Goal: Complete application form

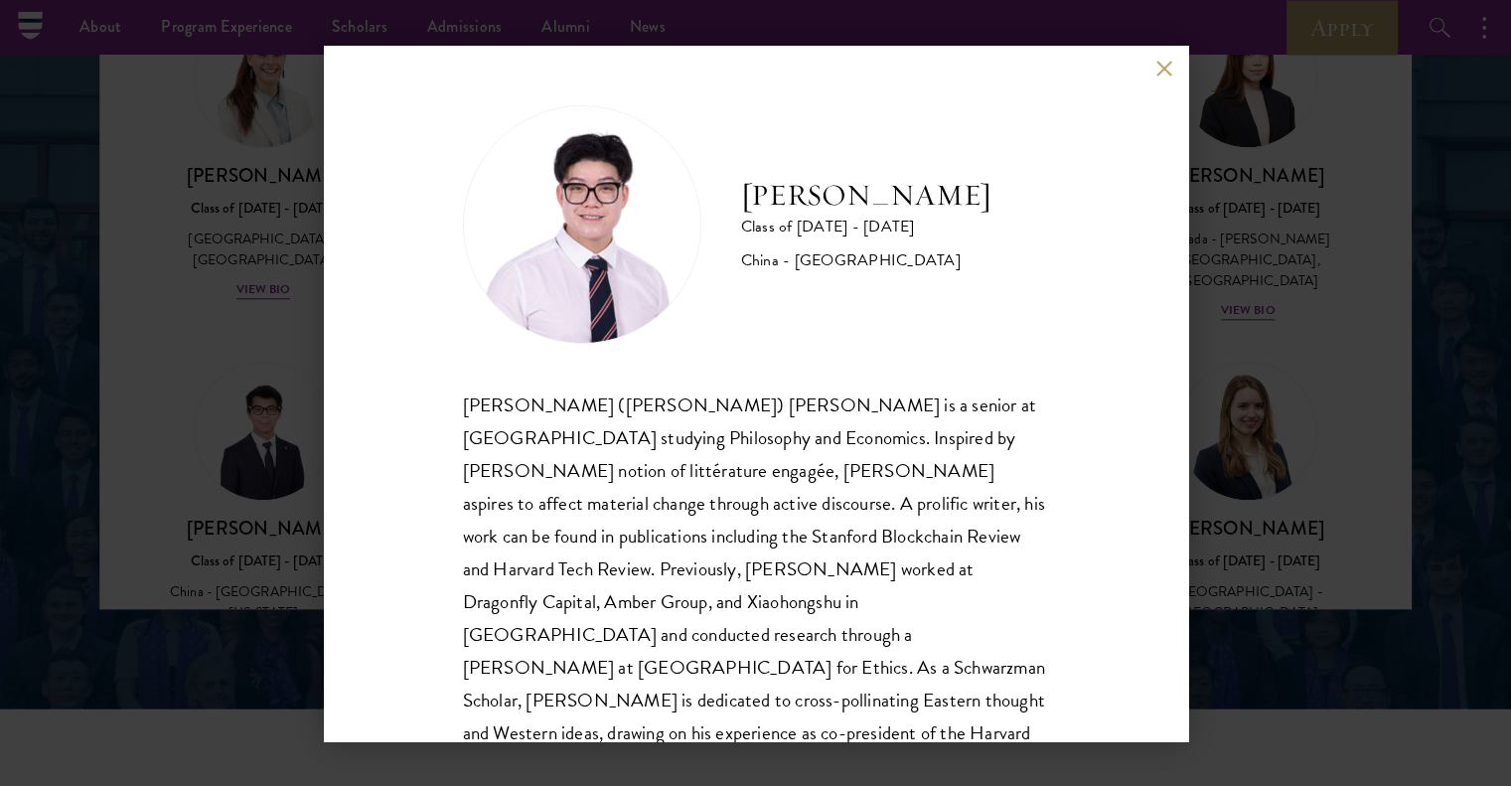
scroll to position [68, 0]
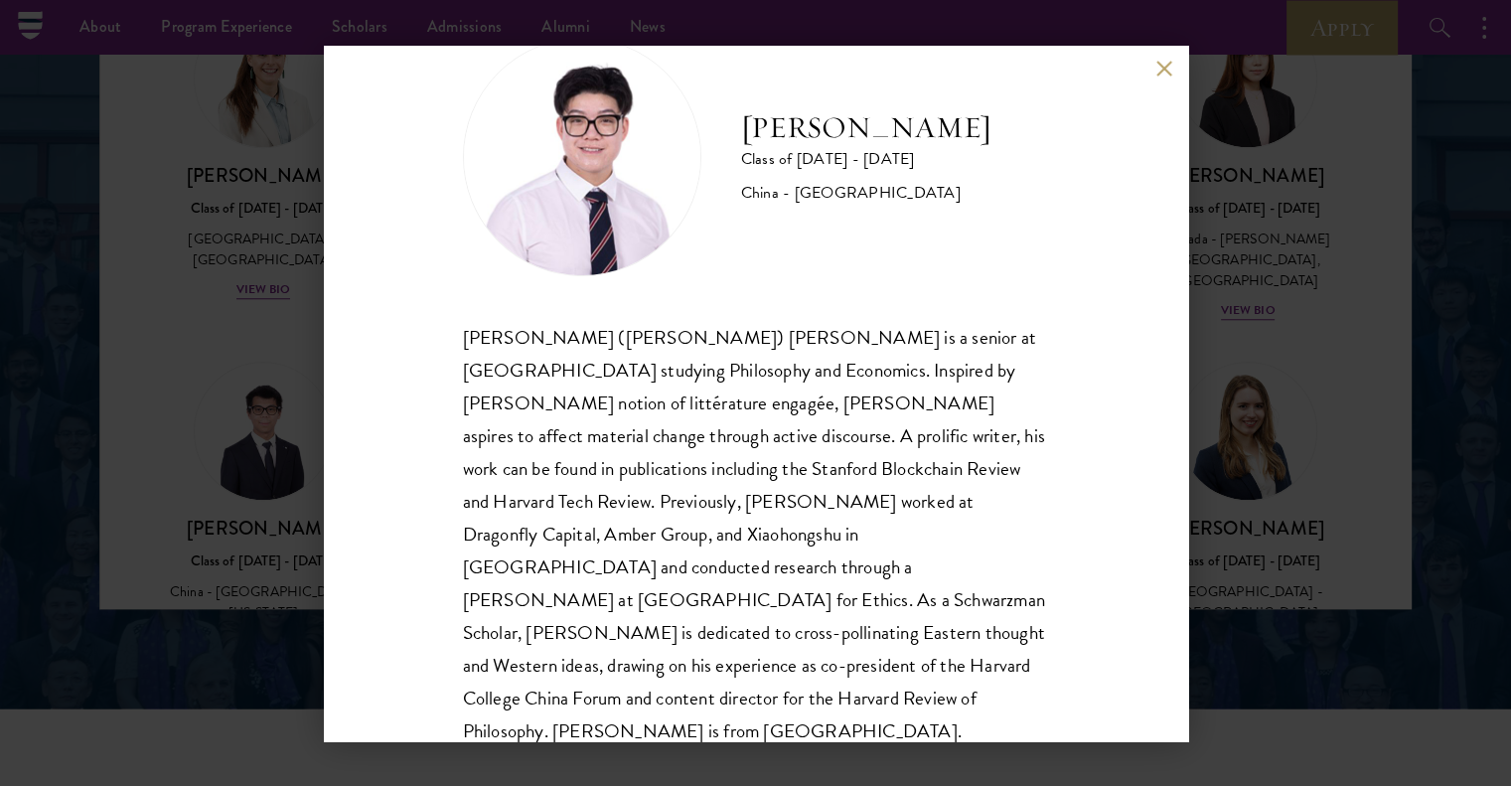
click at [1164, 75] on button at bounding box center [1164, 69] width 17 height 17
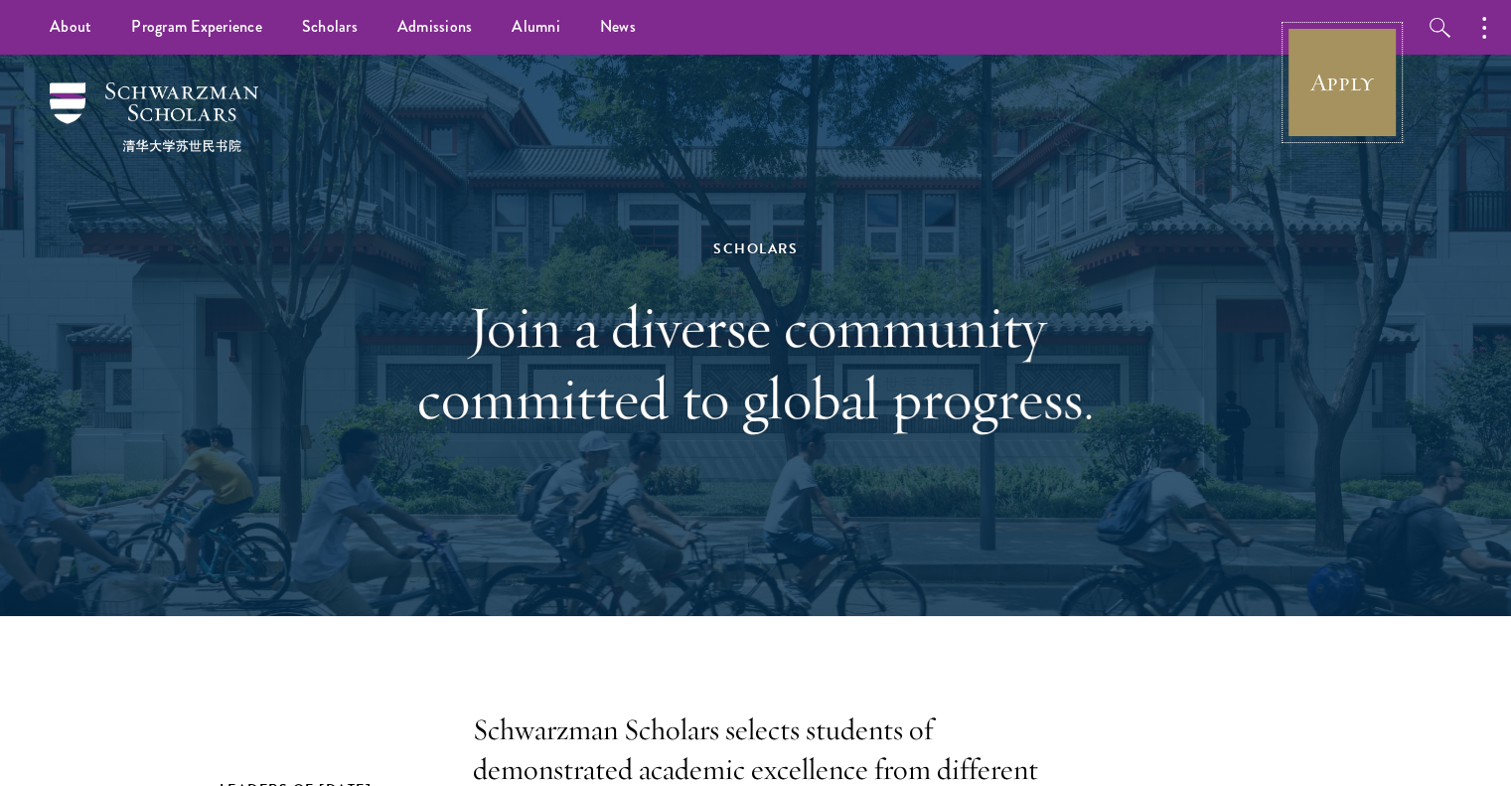
click at [1349, 95] on link "Apply" at bounding box center [1342, 82] width 111 height 111
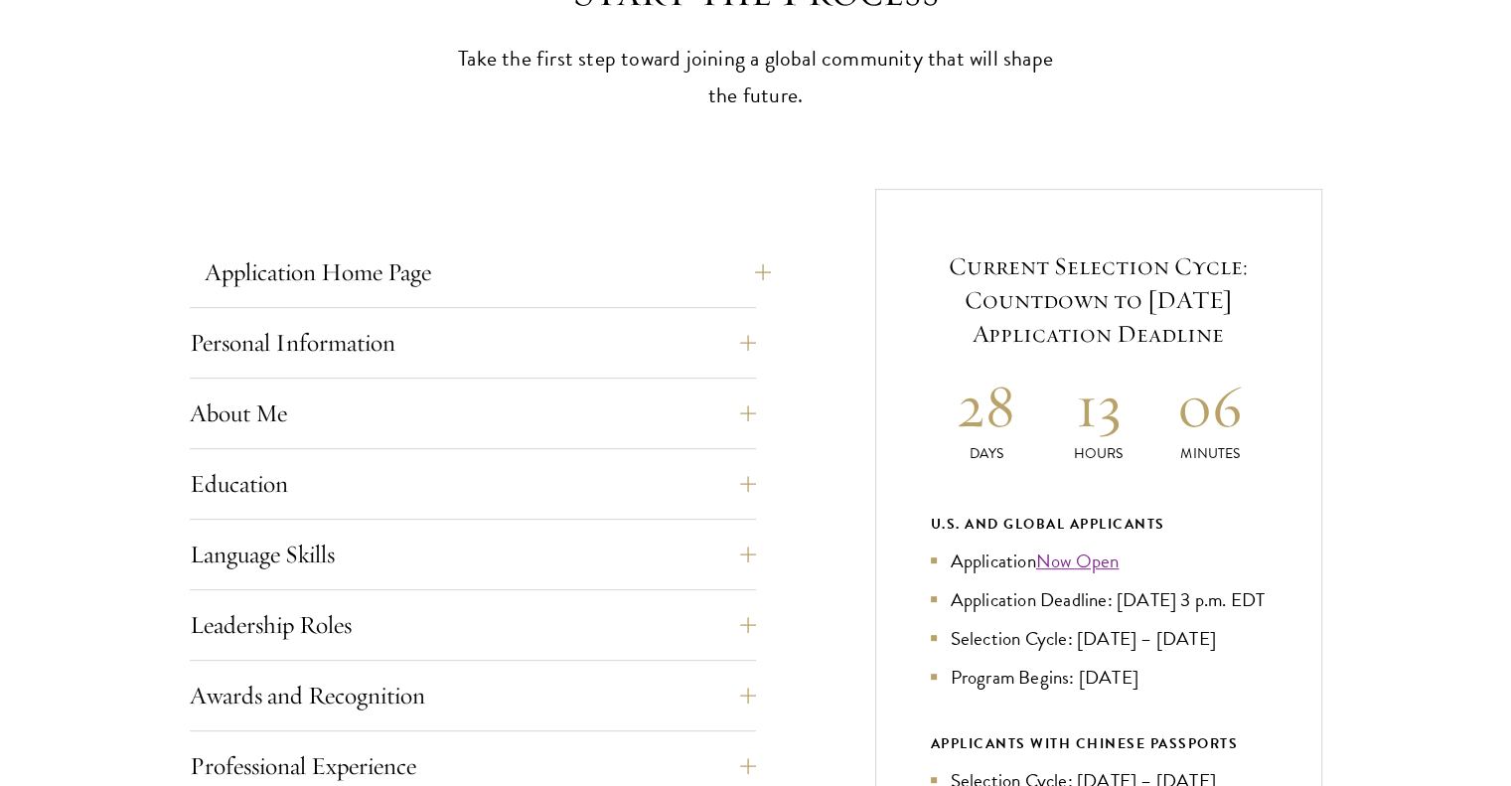
scroll to position [616, 0]
click at [477, 266] on button "Application Home Page" at bounding box center [488, 271] width 566 height 48
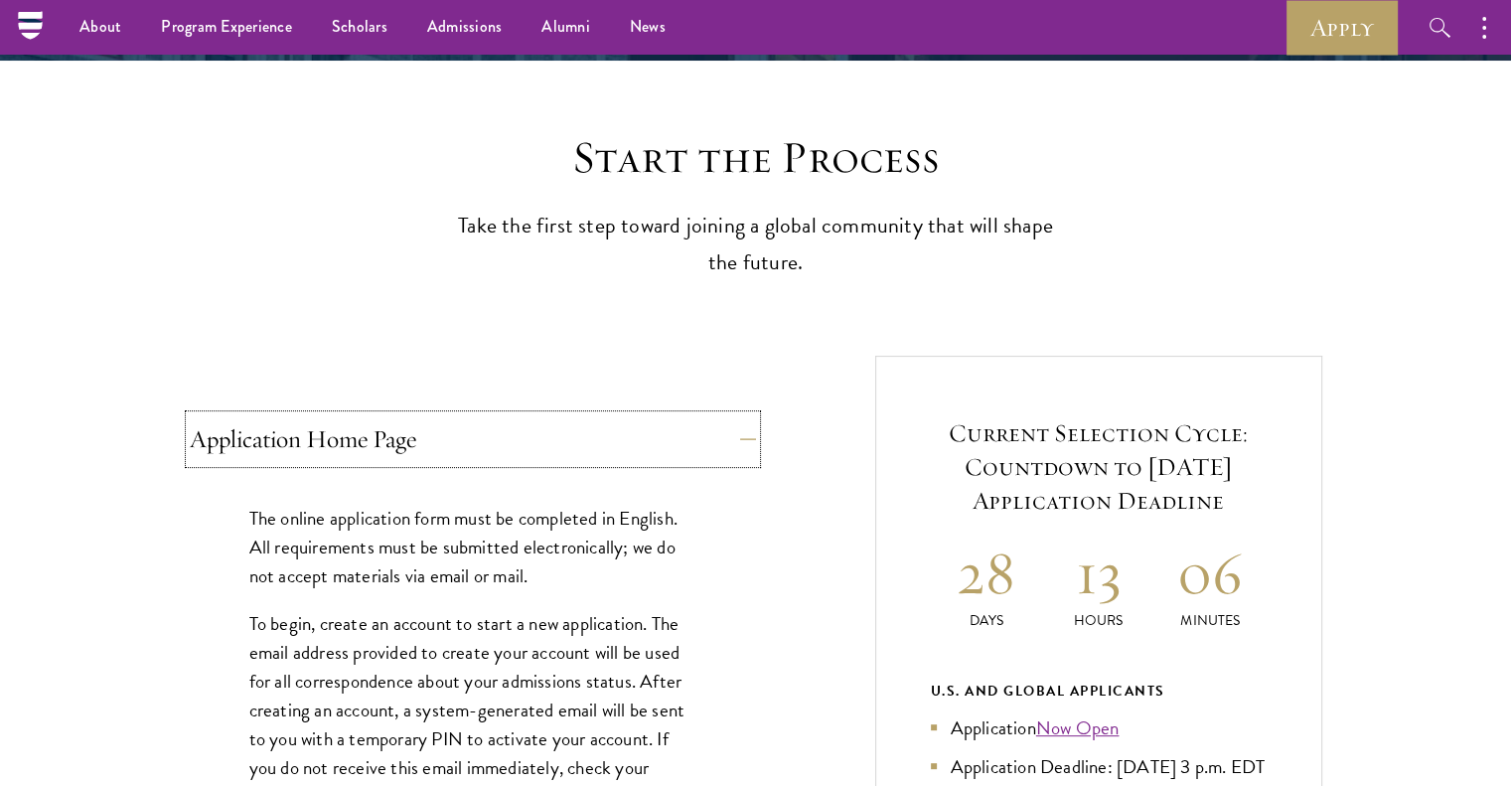
scroll to position [445, 0]
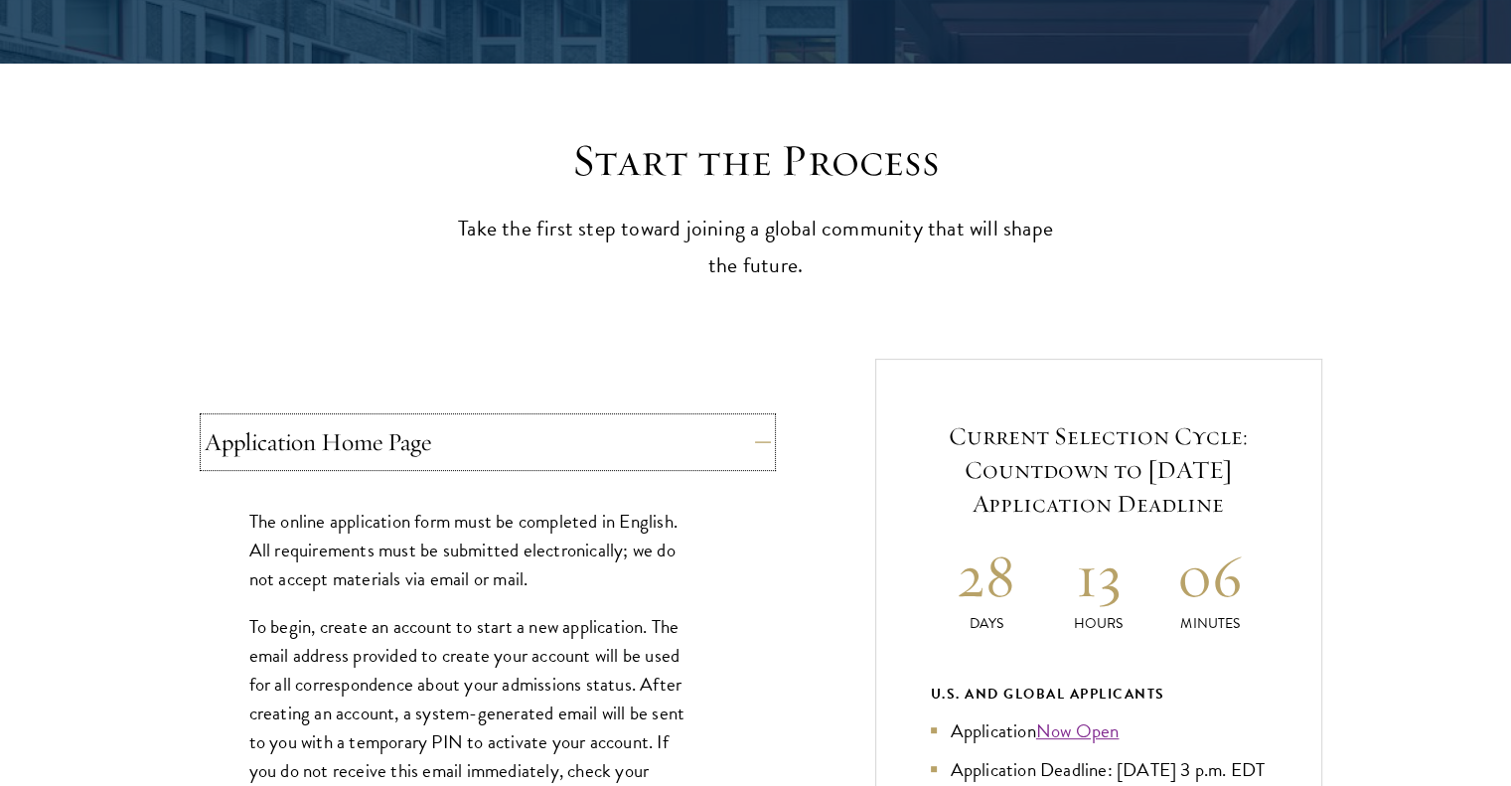
click at [418, 426] on button "Application Home Page" at bounding box center [488, 442] width 566 height 48
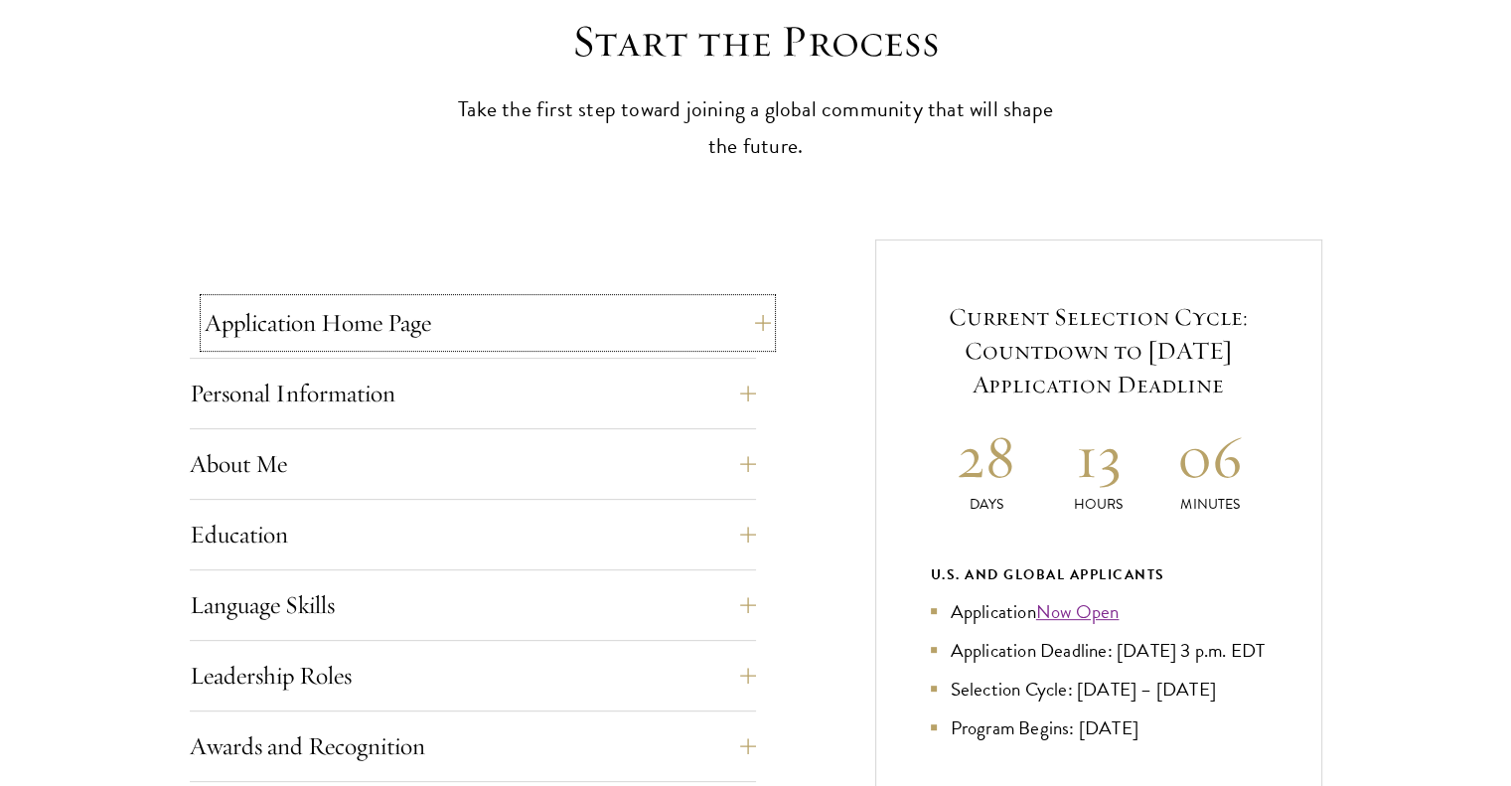
scroll to position [566, 0]
click at [441, 388] on button "Personal Information" at bounding box center [488, 392] width 566 height 48
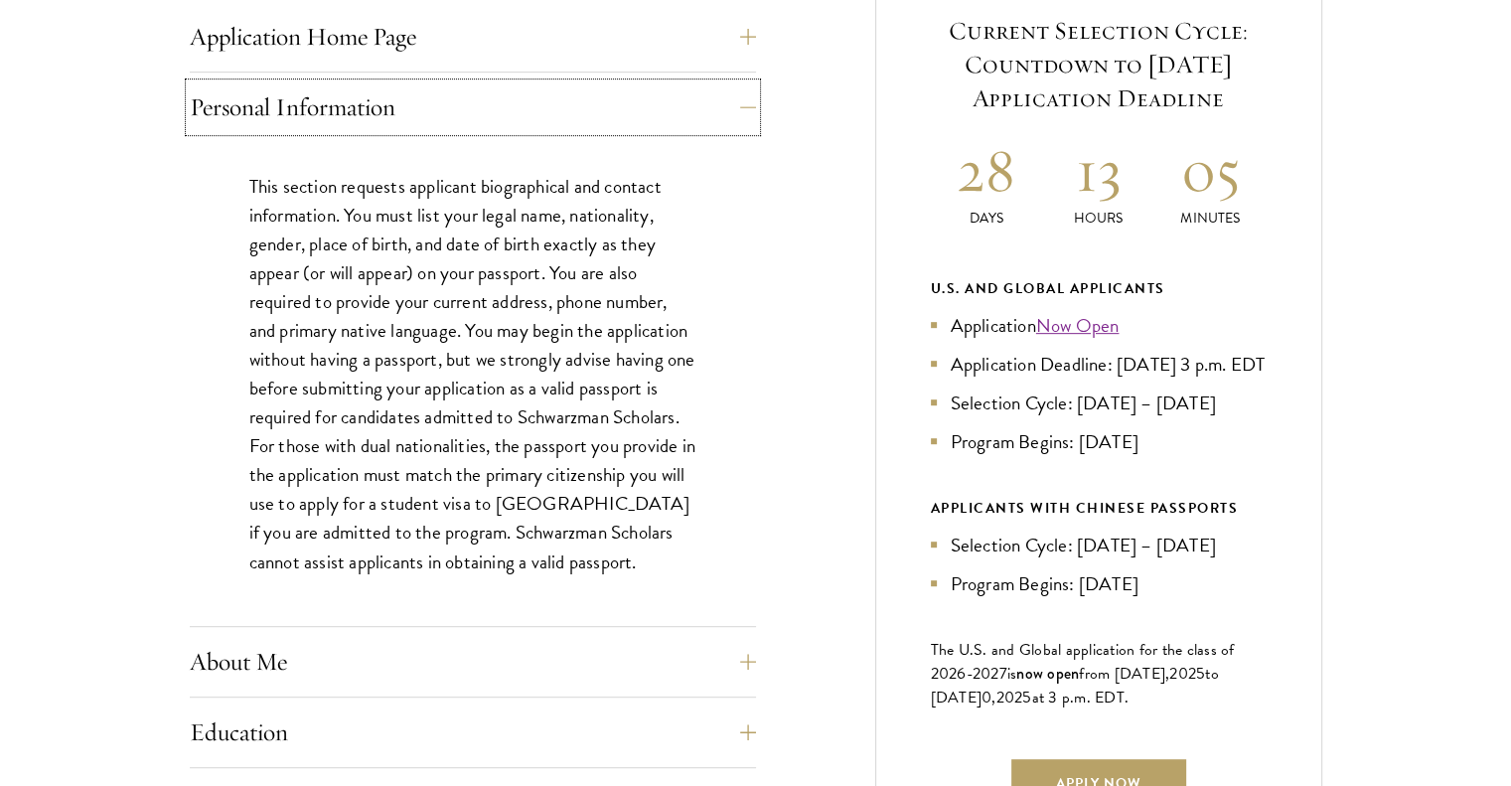
scroll to position [858, 0]
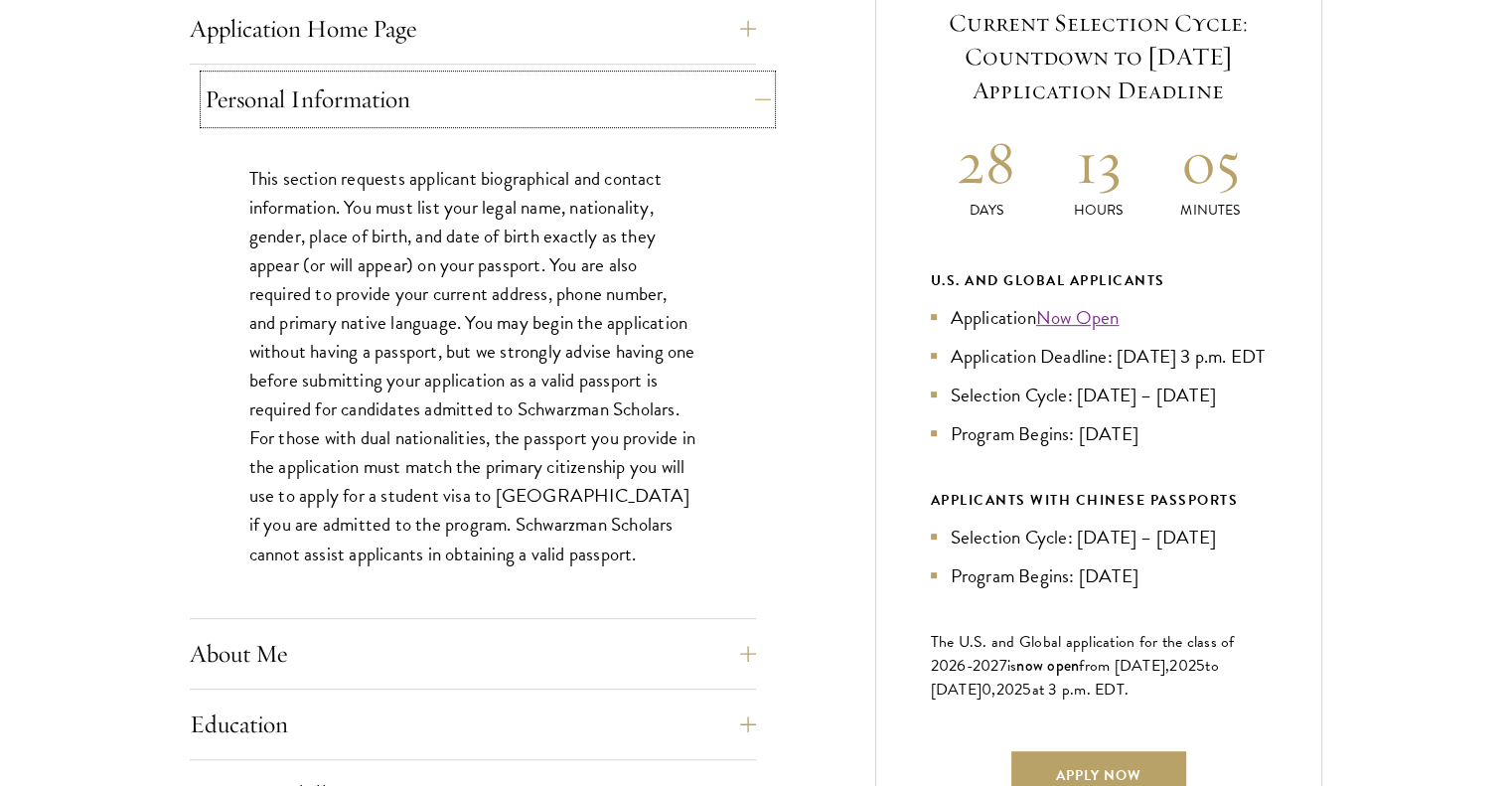
click at [379, 114] on button "Personal Information" at bounding box center [488, 100] width 566 height 48
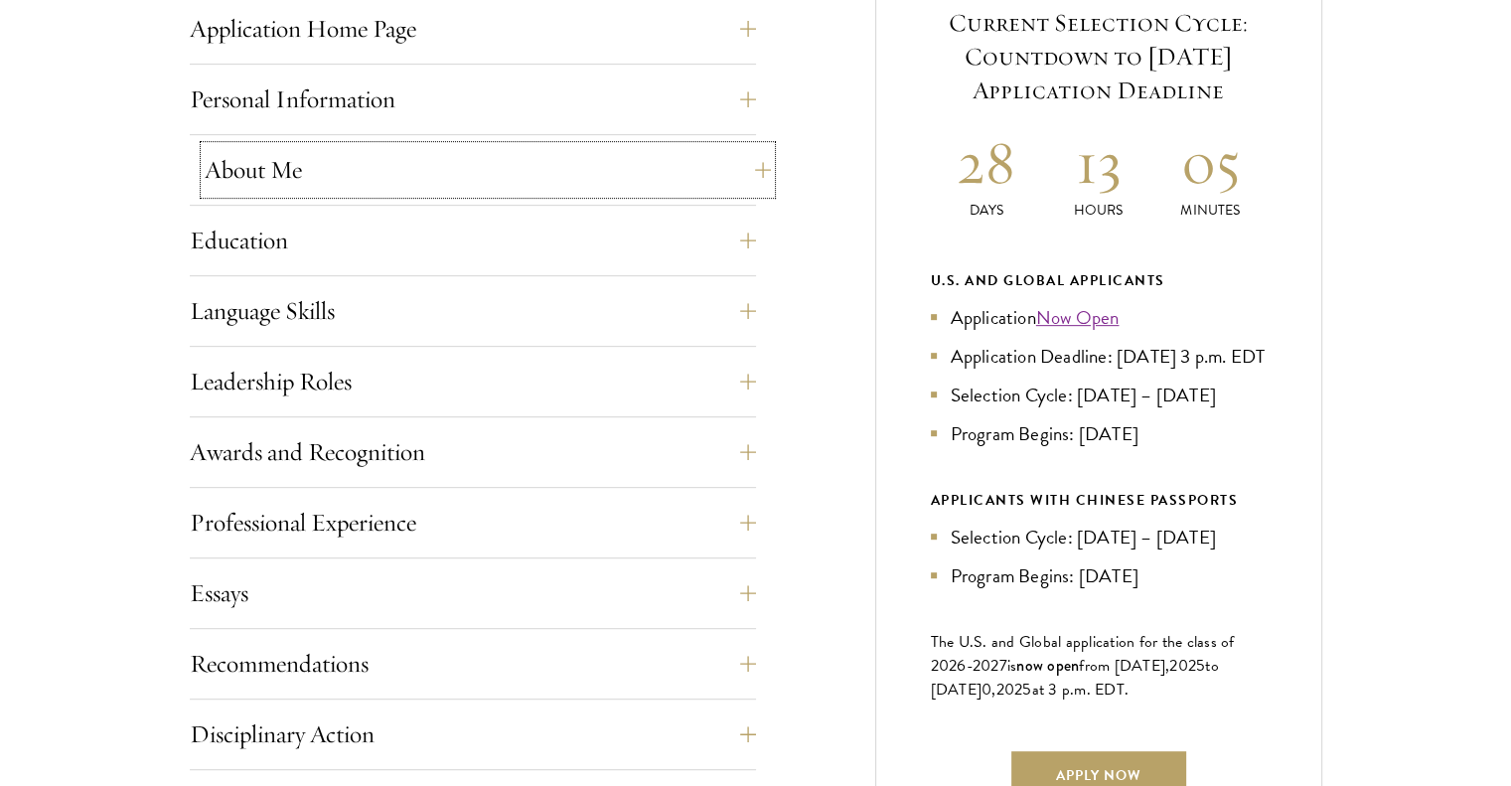
click at [361, 175] on button "About Me" at bounding box center [488, 170] width 566 height 48
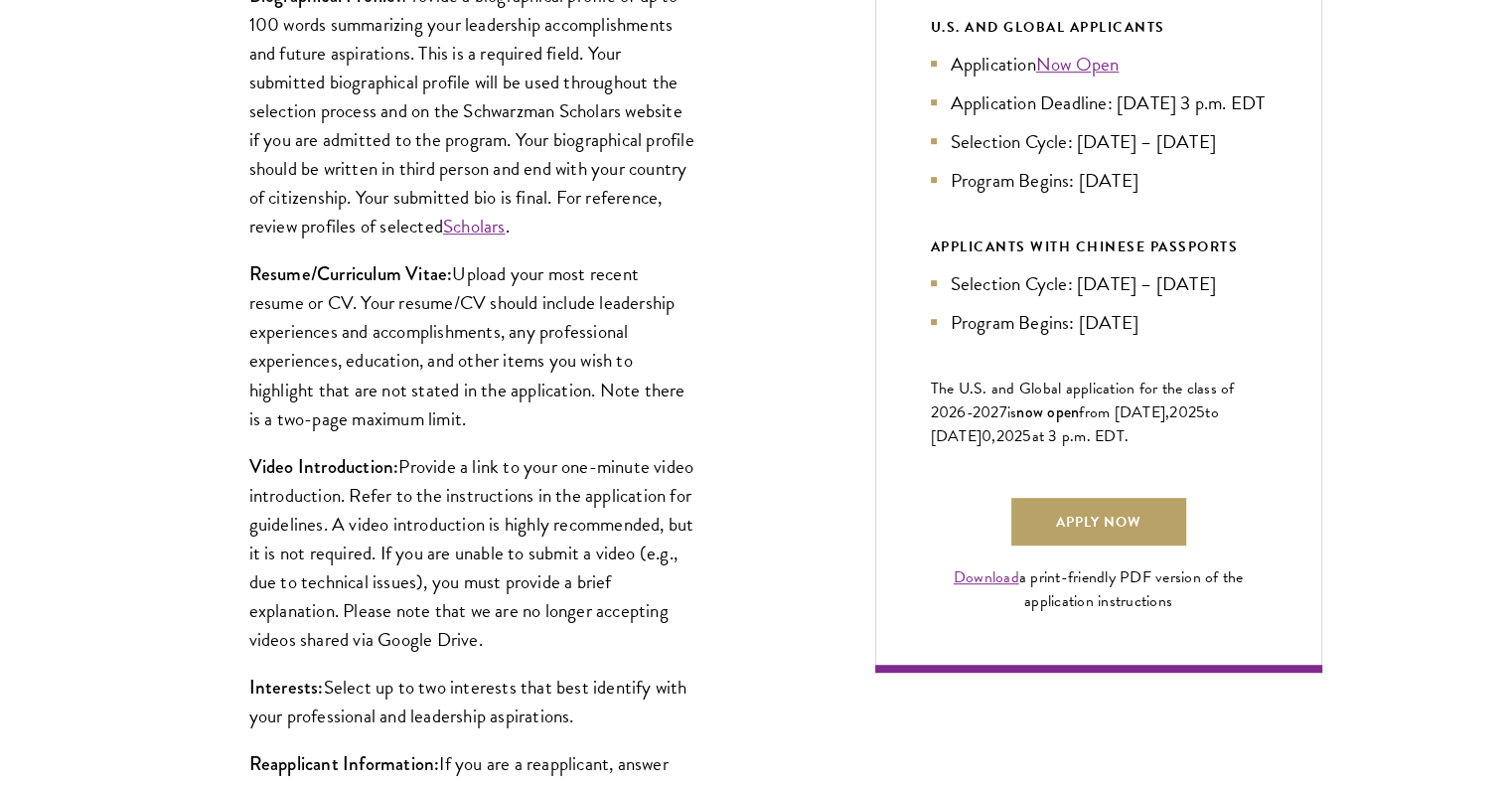
scroll to position [1115, 0]
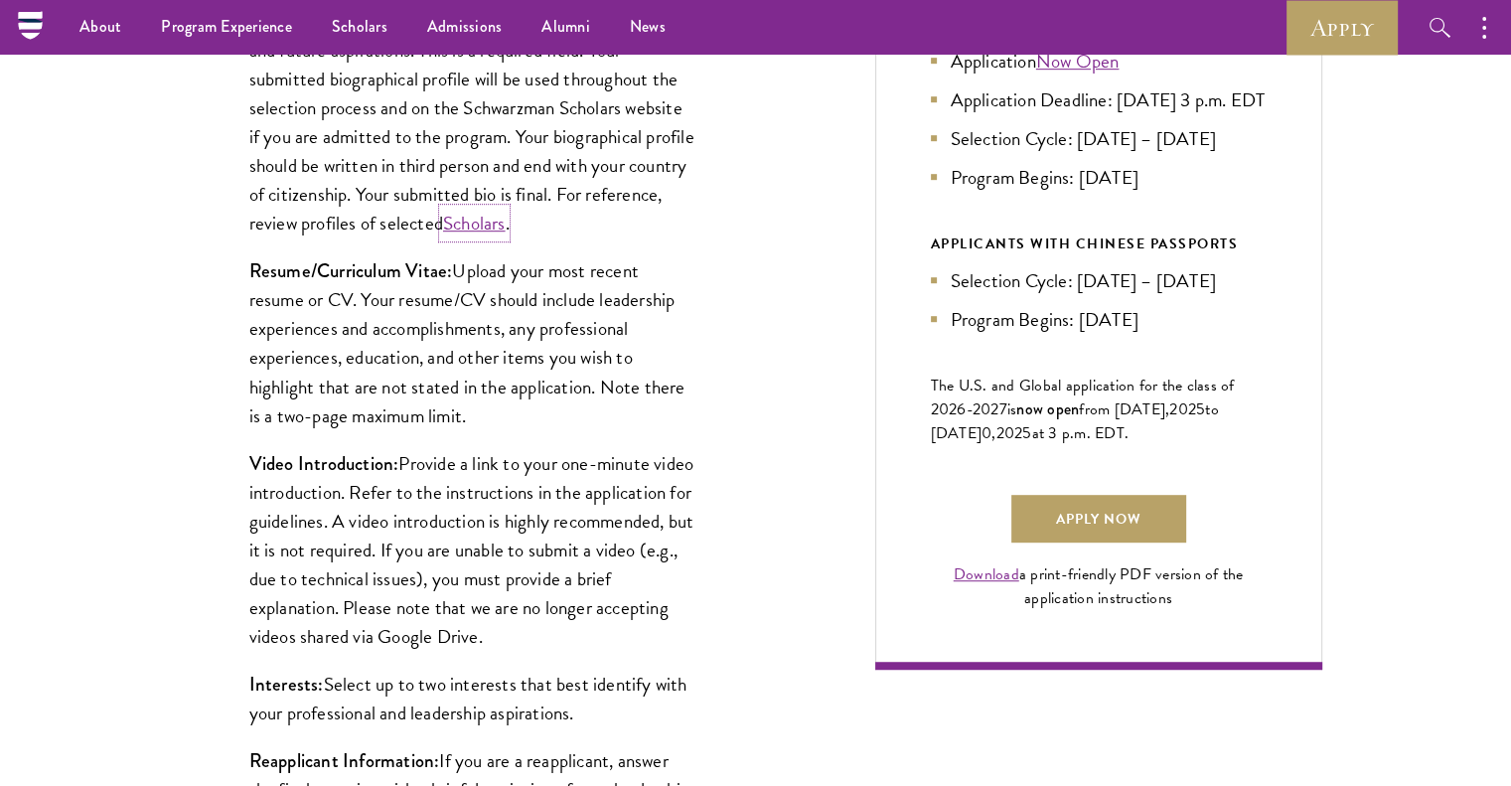
click at [506, 228] on link "Scholars" at bounding box center [474, 223] width 63 height 29
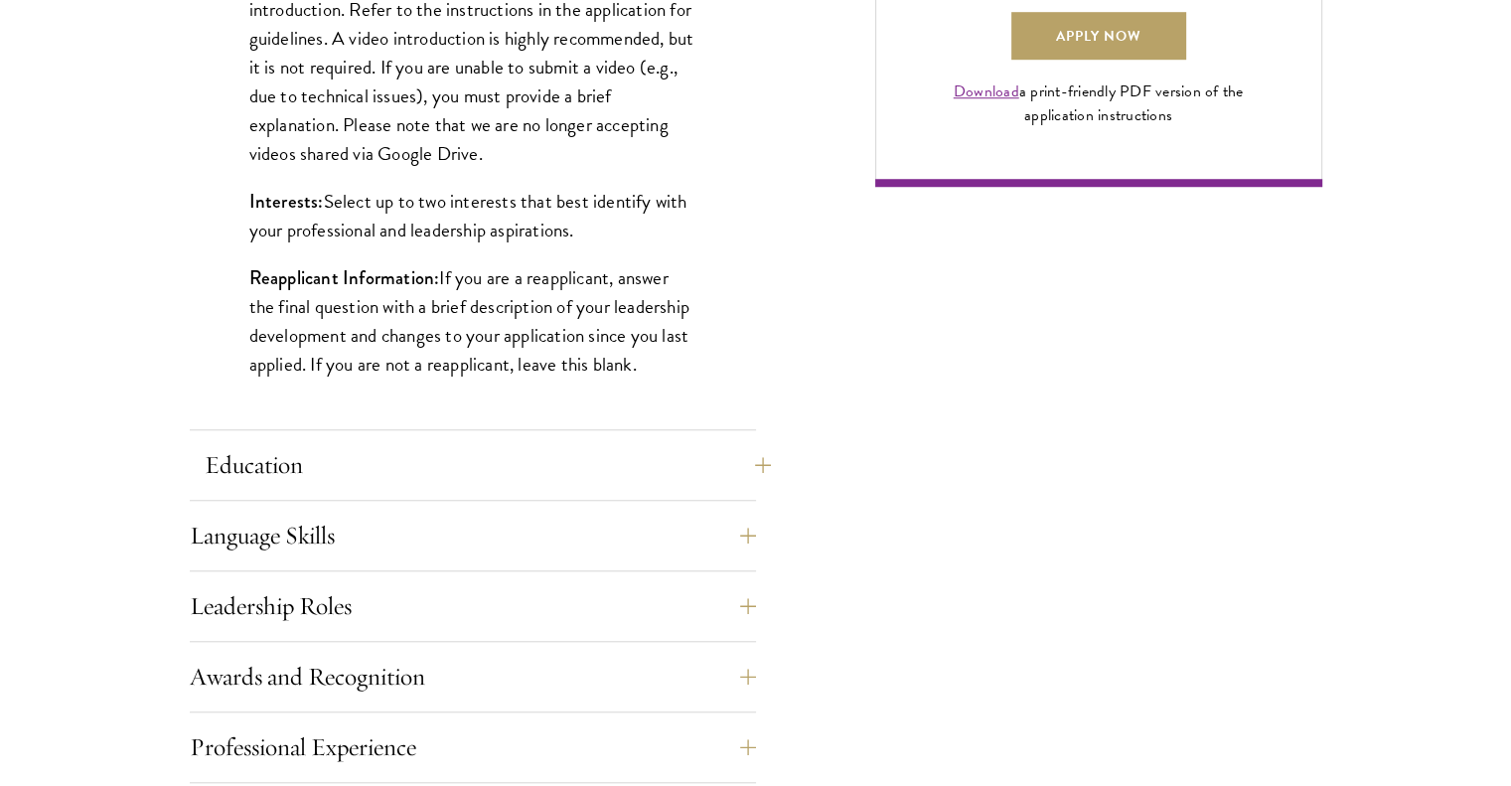
scroll to position [1597, 0]
click at [413, 463] on button "Education" at bounding box center [488, 465] width 566 height 48
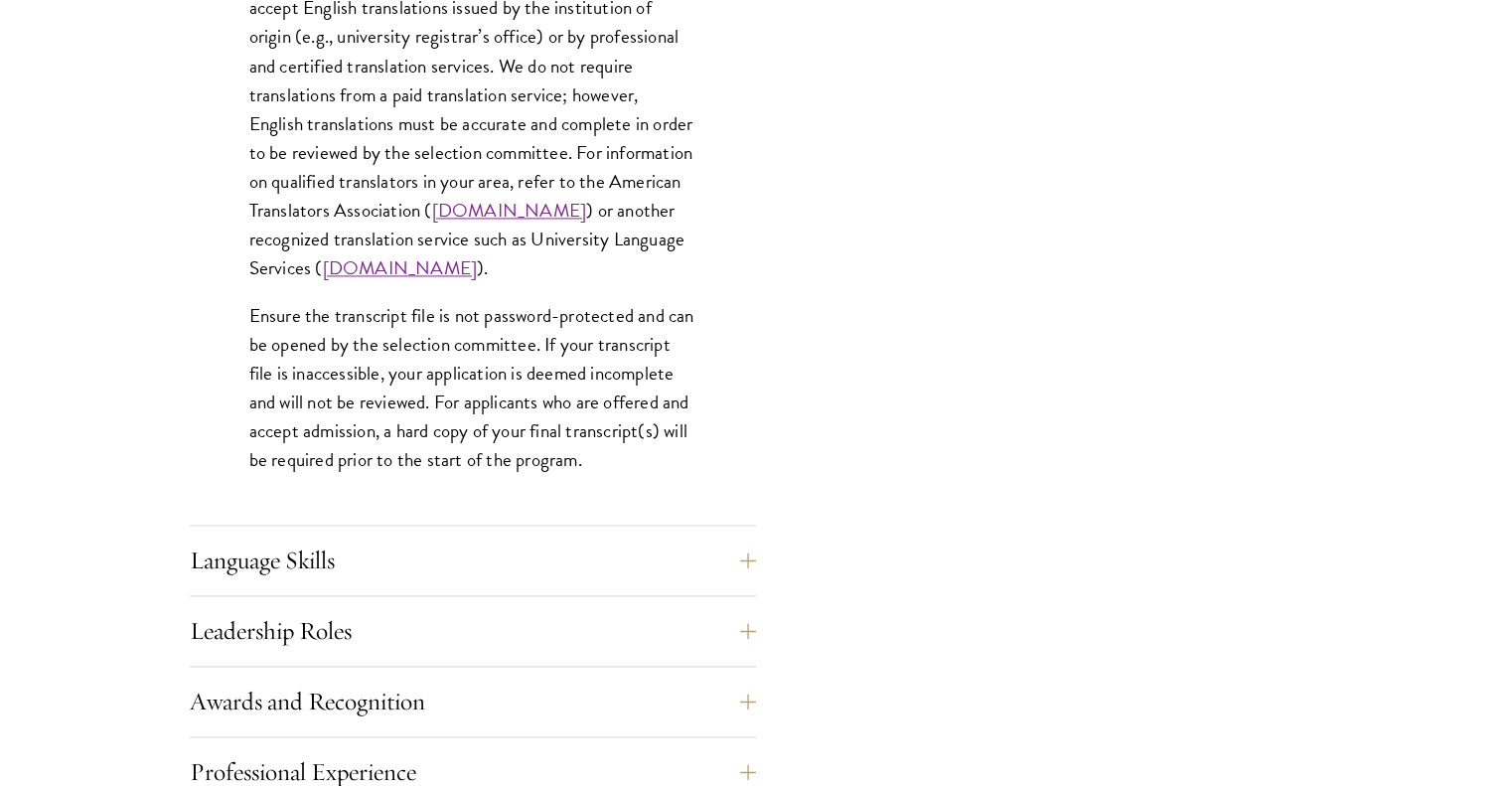
scroll to position [3039, 0]
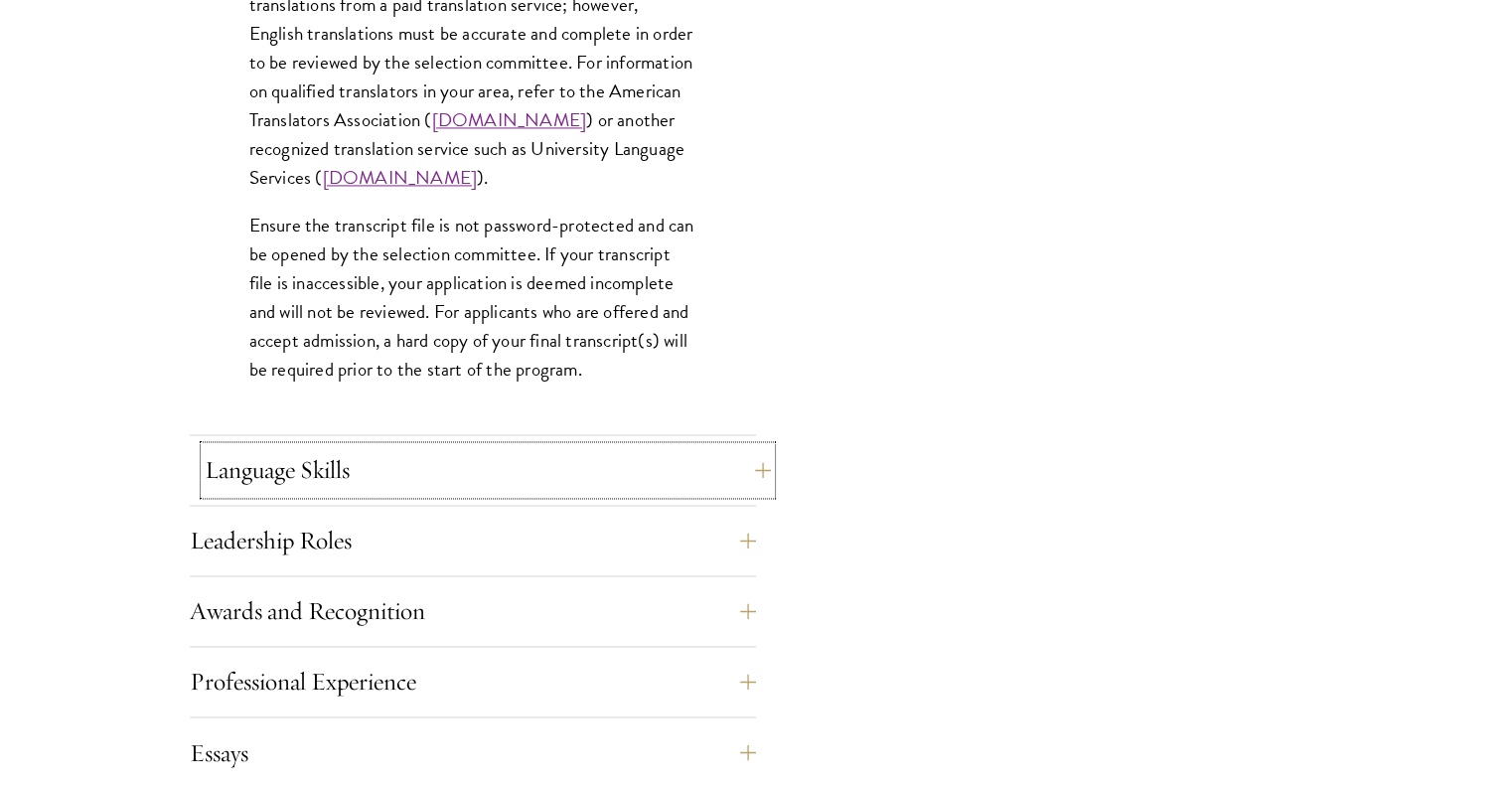
click at [370, 470] on button "Language Skills" at bounding box center [488, 470] width 566 height 48
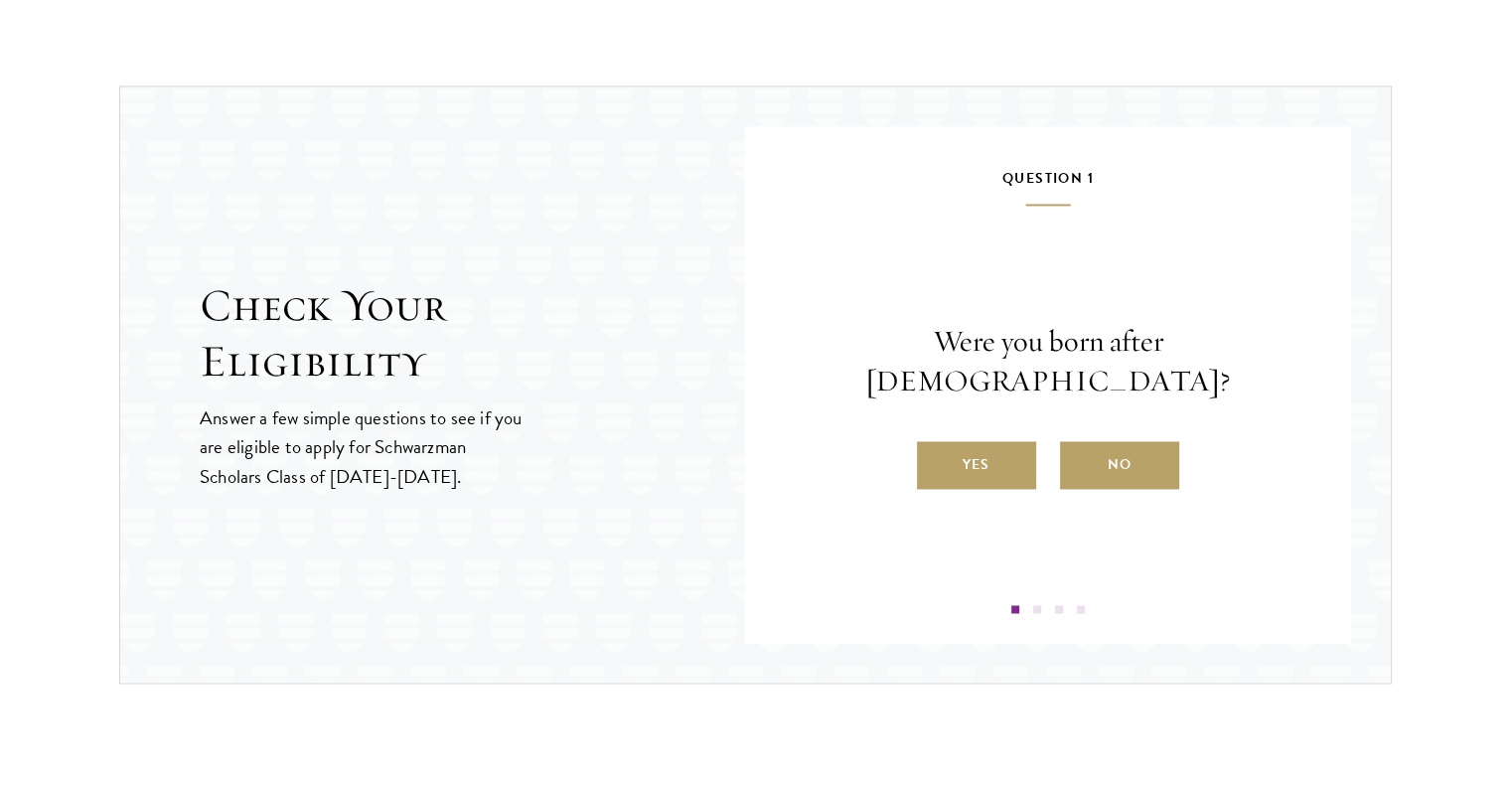
scroll to position [2999, 0]
click at [1129, 450] on label "No" at bounding box center [1119, 464] width 119 height 48
click at [1078, 450] on input "No" at bounding box center [1069, 451] width 18 height 18
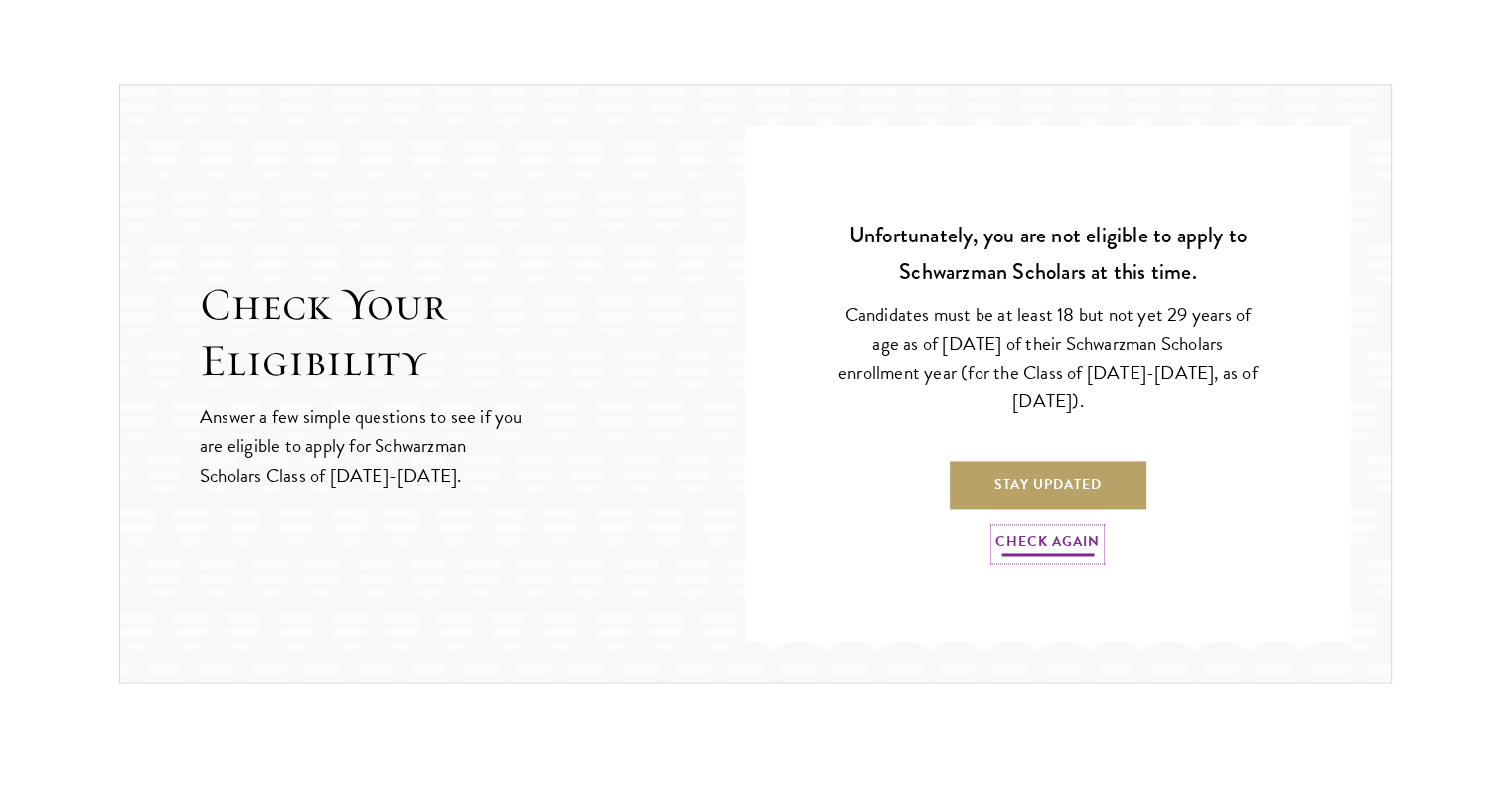
click at [1045, 541] on link "Check Again" at bounding box center [1047, 544] width 104 height 31
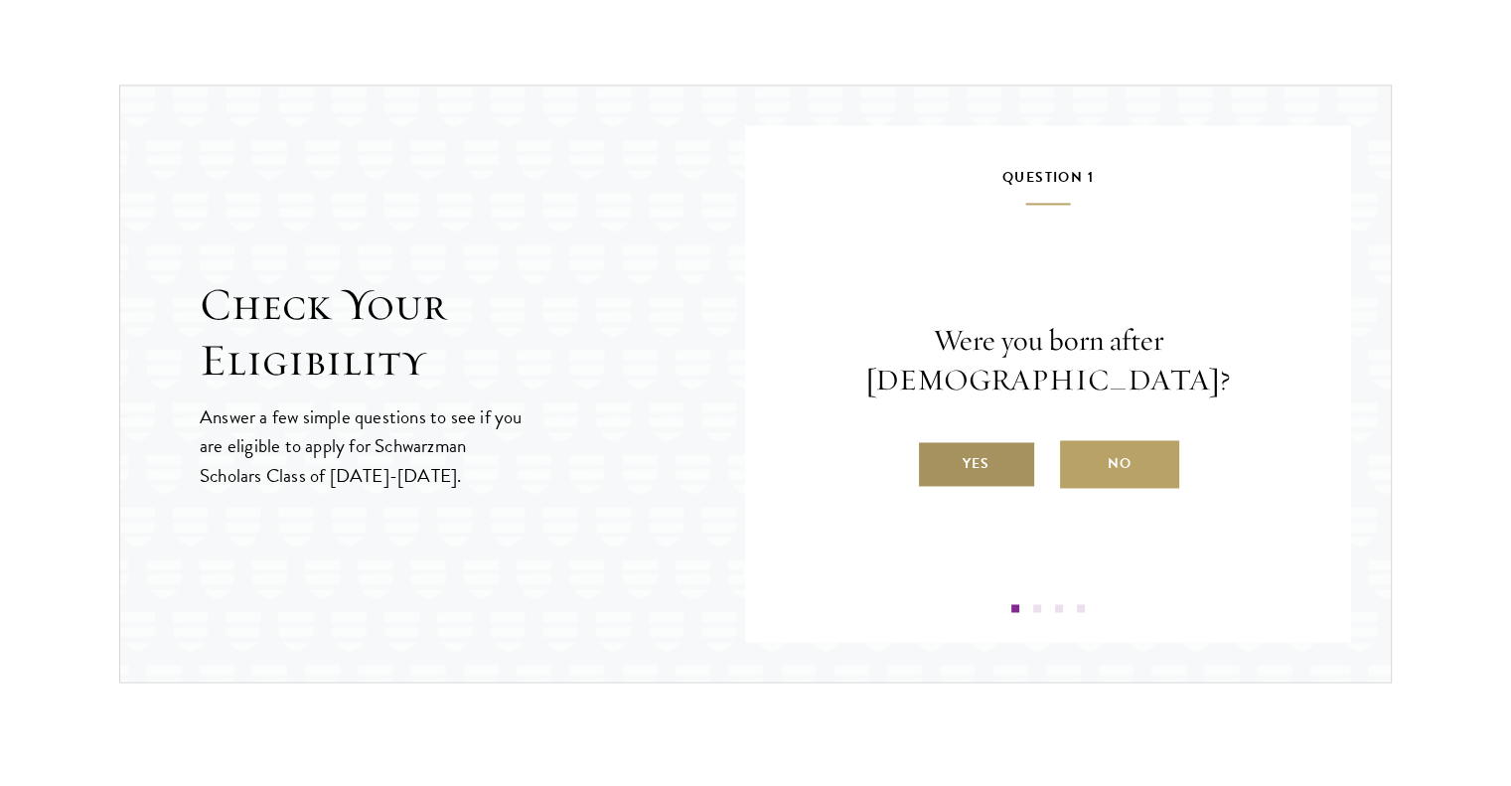
click at [974, 449] on label "Yes" at bounding box center [976, 464] width 119 height 48
click at [935, 449] on input "Yes" at bounding box center [926, 451] width 18 height 18
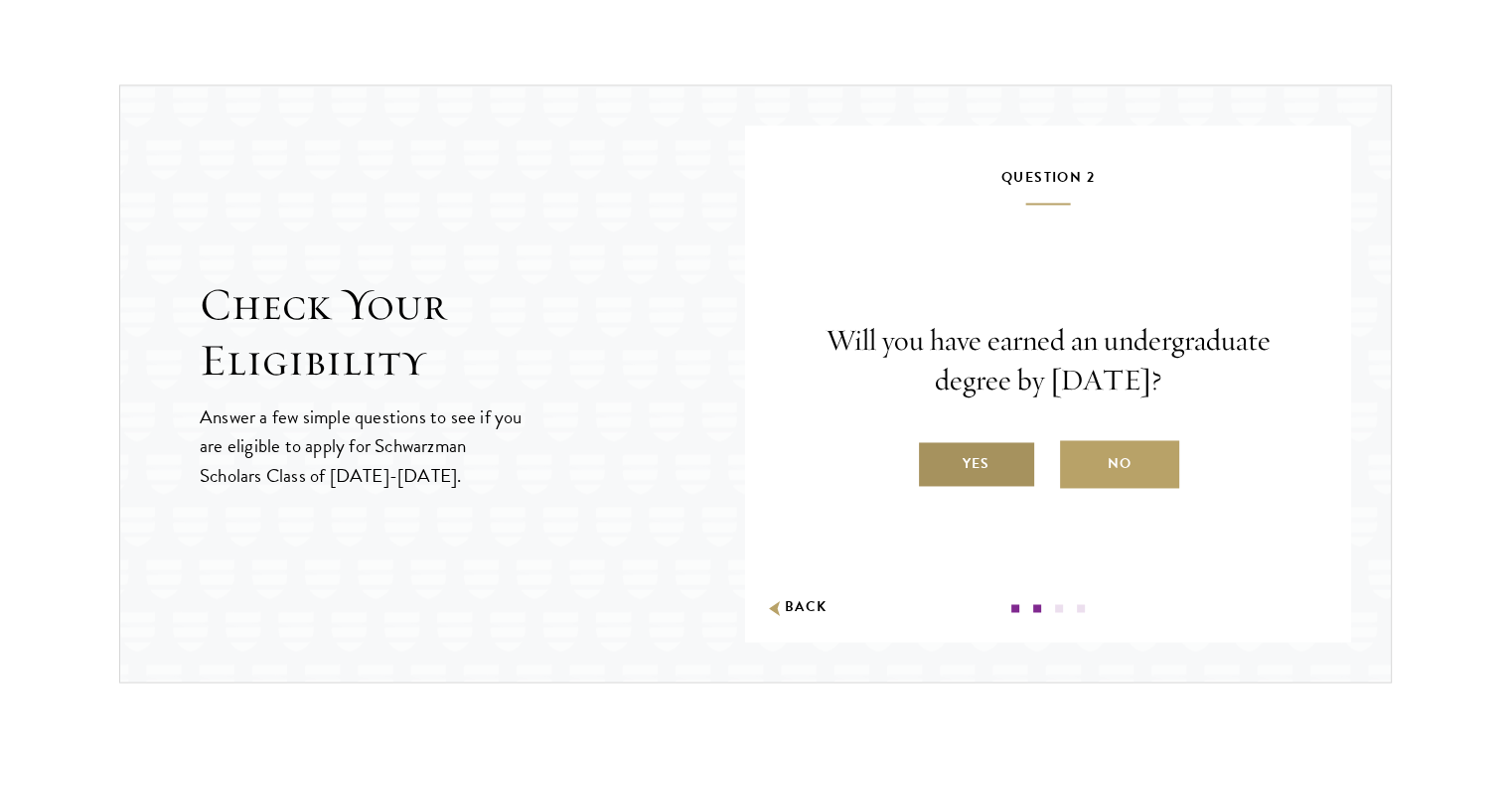
click at [974, 456] on label "Yes" at bounding box center [976, 464] width 119 height 48
click at [935, 456] on input "Yes" at bounding box center [926, 451] width 18 height 18
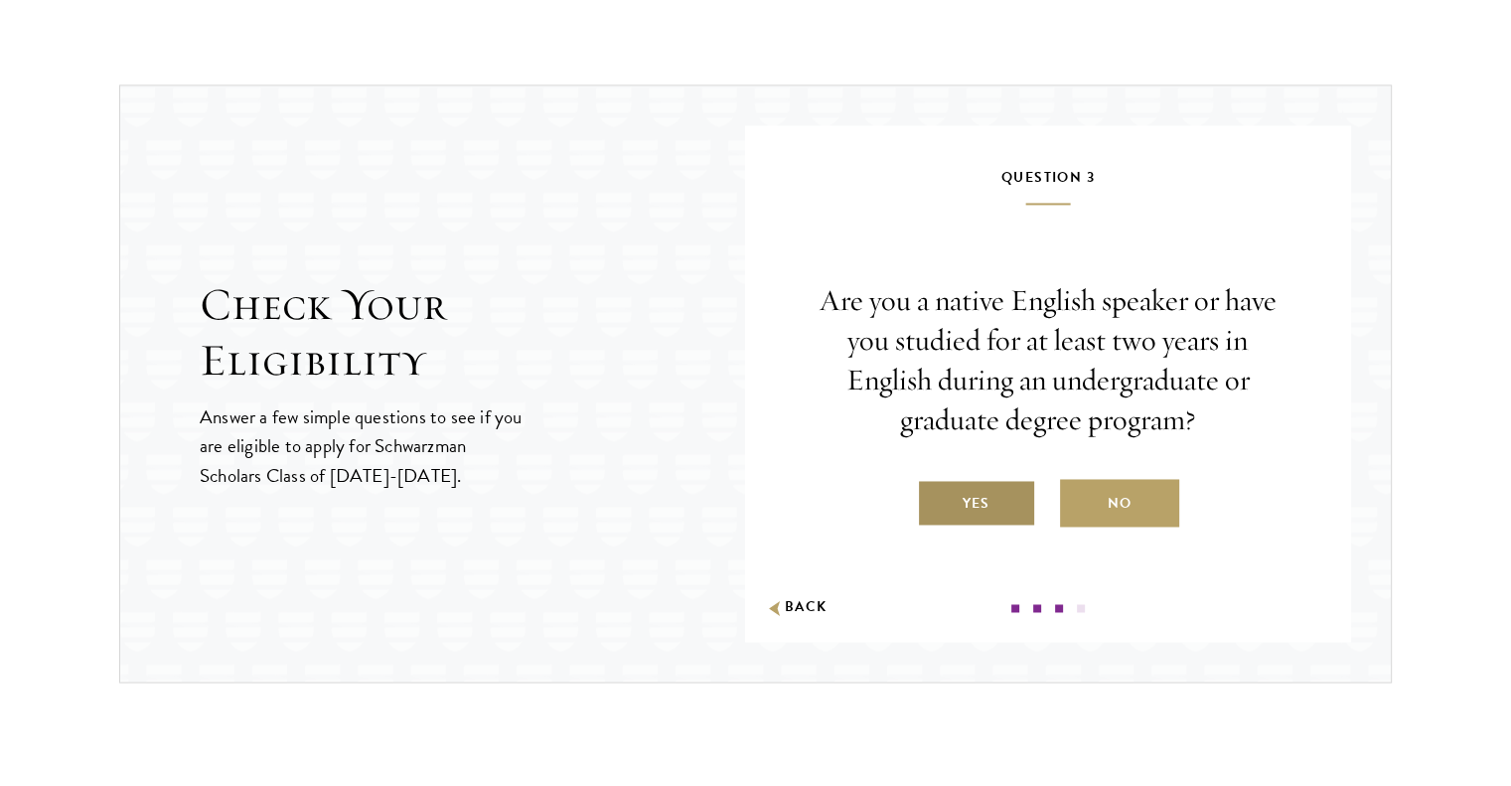
click at [999, 496] on label "Yes" at bounding box center [976, 503] width 119 height 48
click at [935, 496] on input "Yes" at bounding box center [926, 491] width 18 height 18
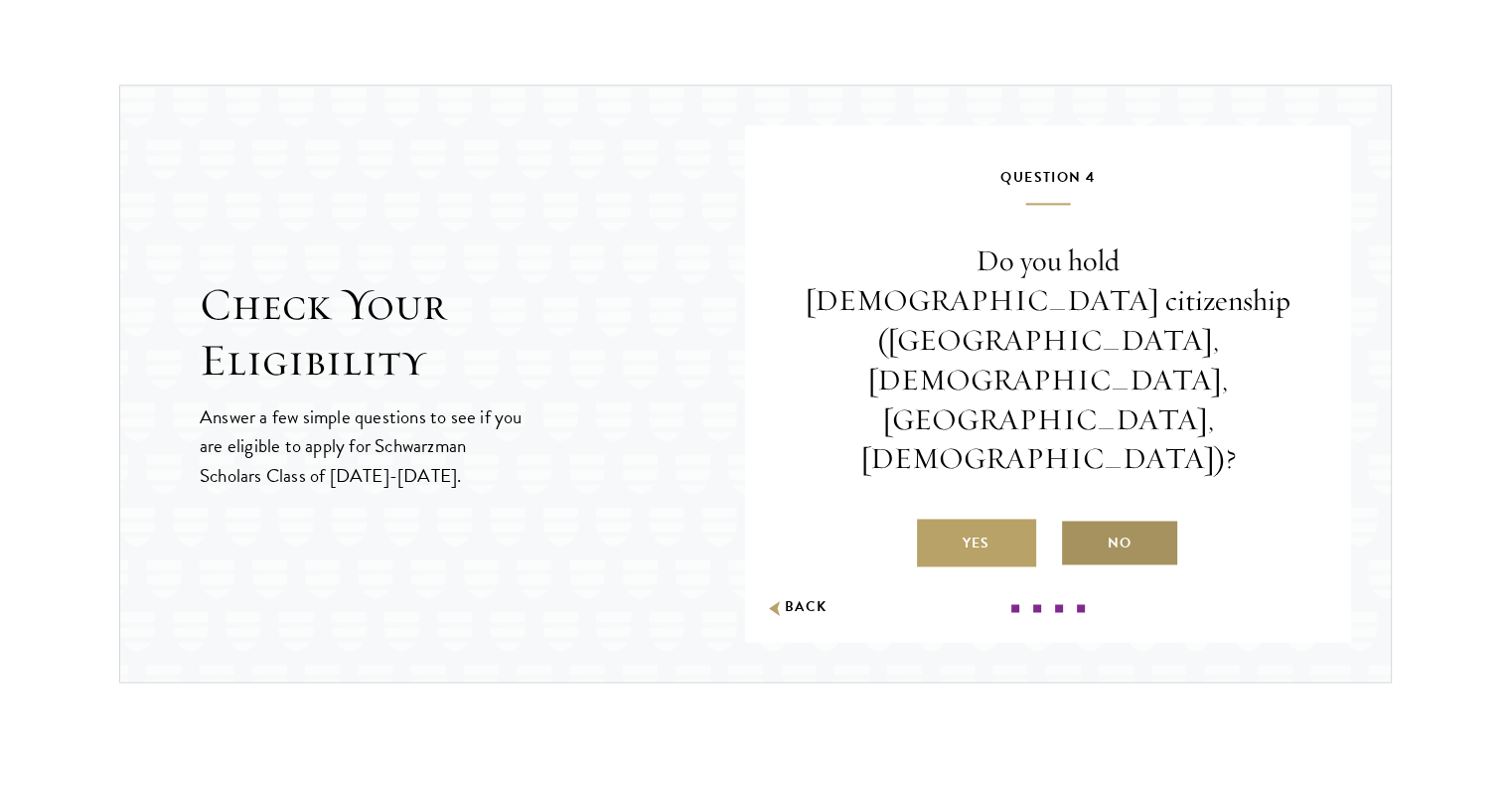
click at [1128, 519] on label "No" at bounding box center [1119, 543] width 119 height 48
click at [1078, 522] on input "No" at bounding box center [1069, 531] width 18 height 18
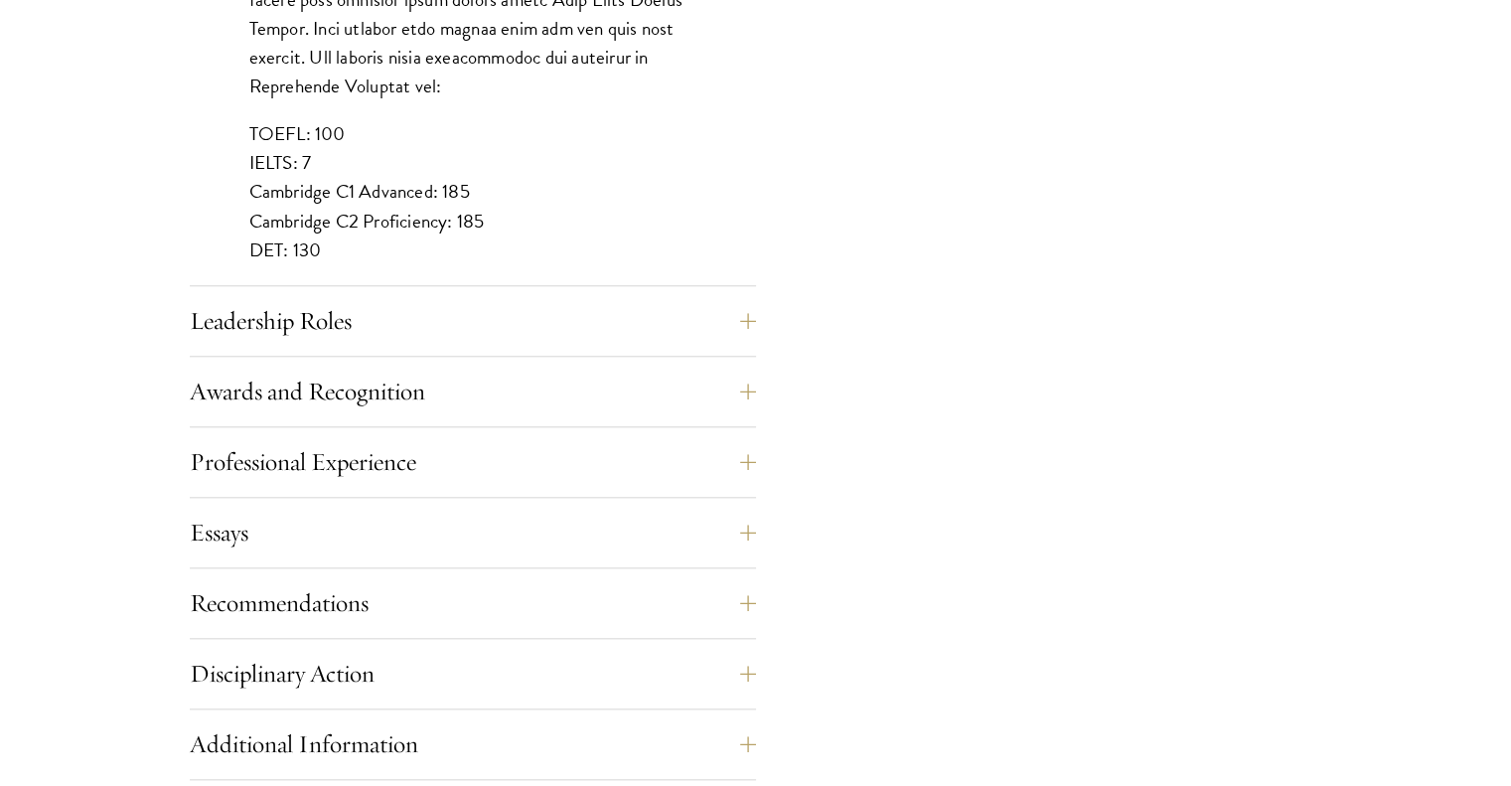
scroll to position [1909, 0]
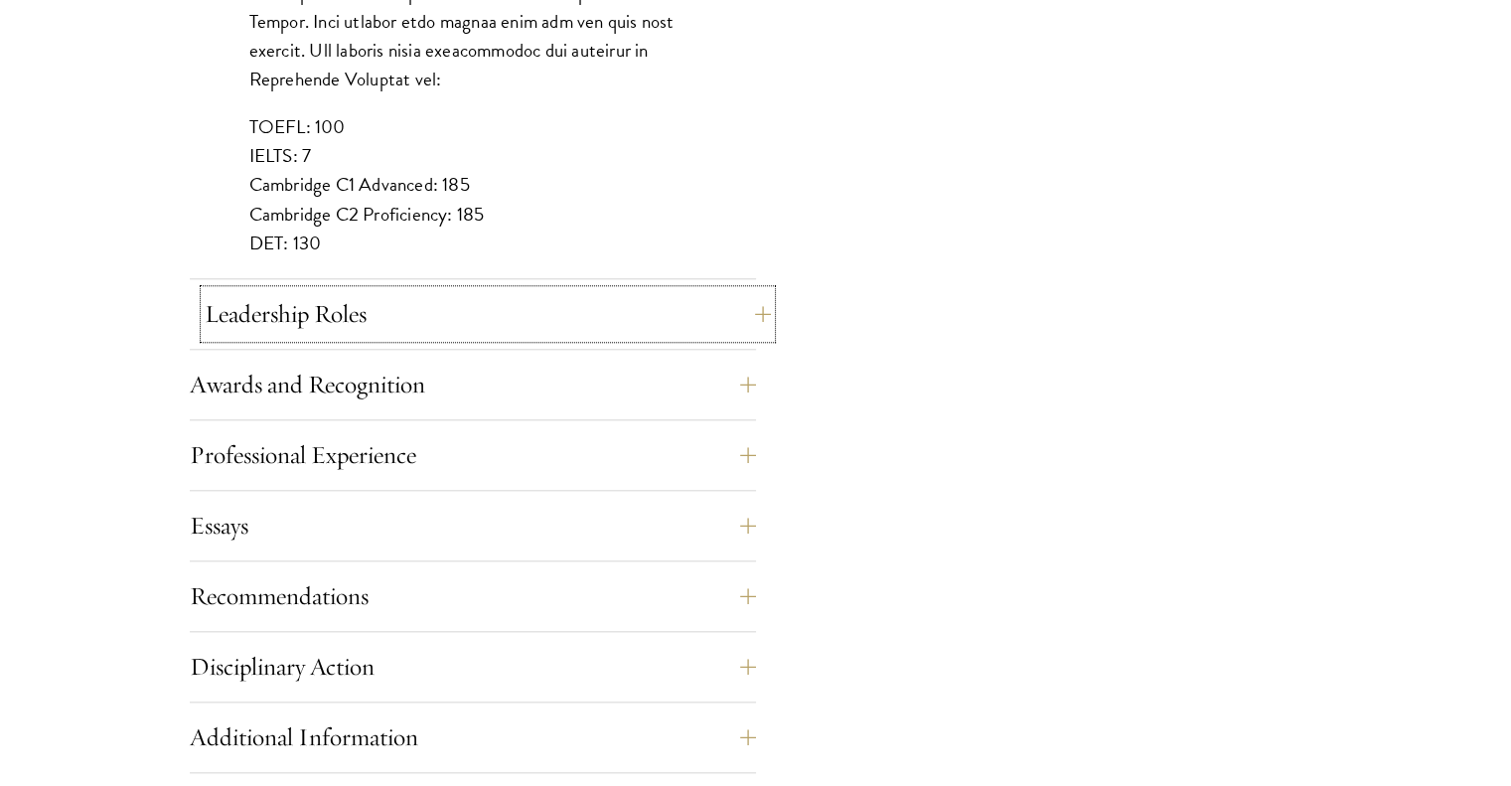
drag, startPoint x: 576, startPoint y: 307, endPoint x: 493, endPoint y: 305, distance: 83.5
click at [493, 305] on button "Leadership Roles" at bounding box center [488, 314] width 566 height 48
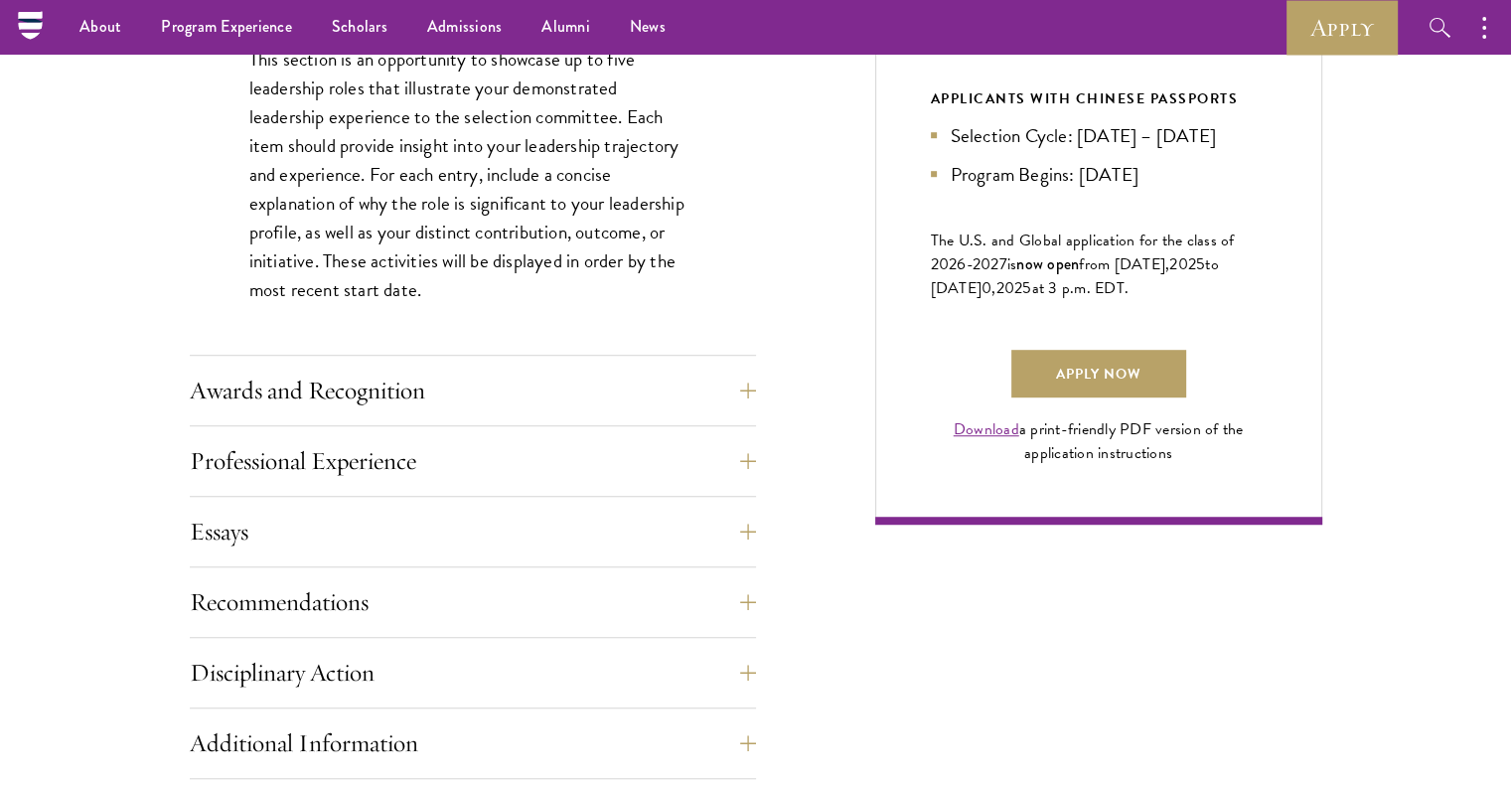
scroll to position [1220, 0]
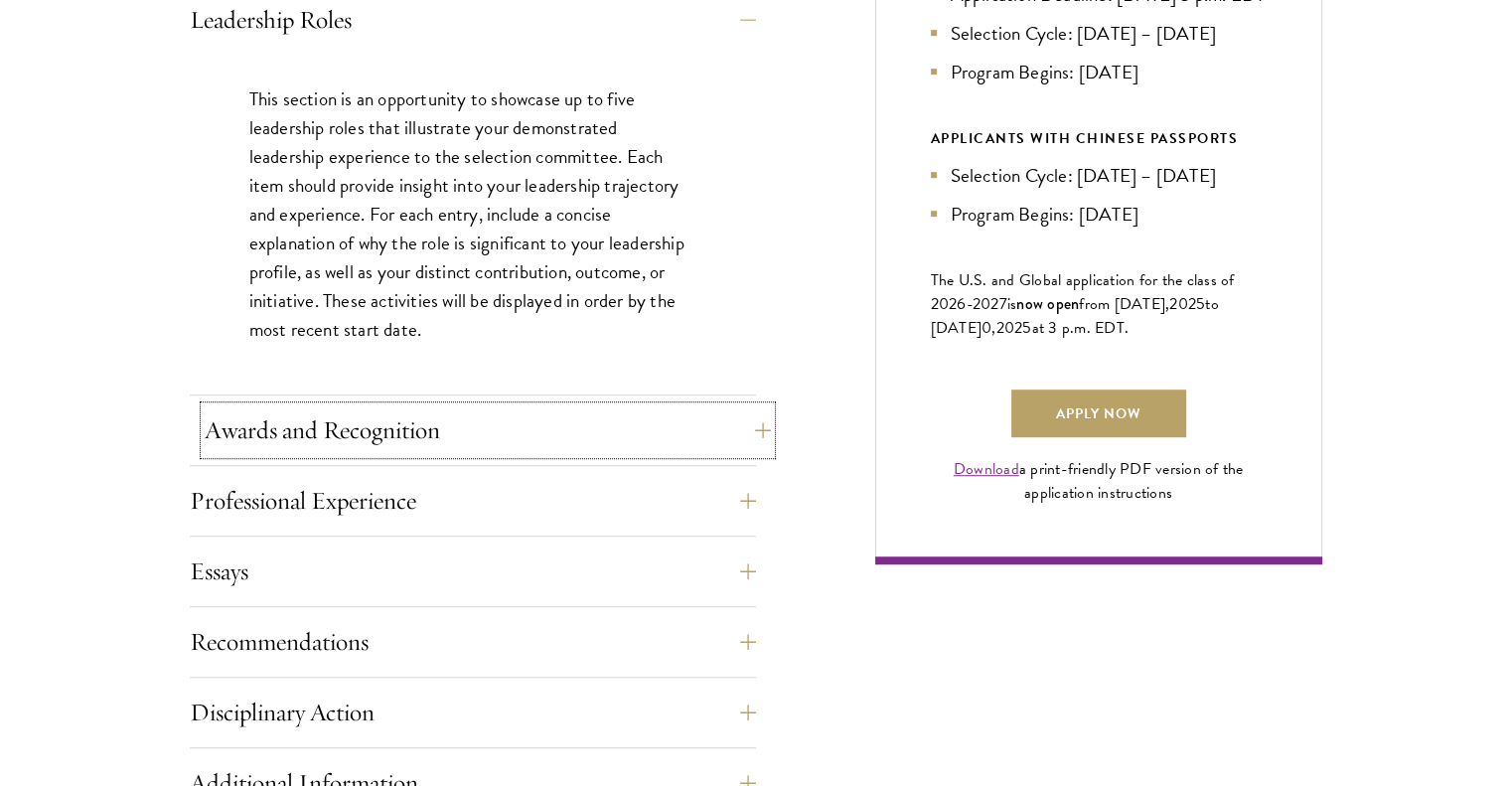
click at [501, 428] on button "Awards and Recognition" at bounding box center [488, 430] width 566 height 48
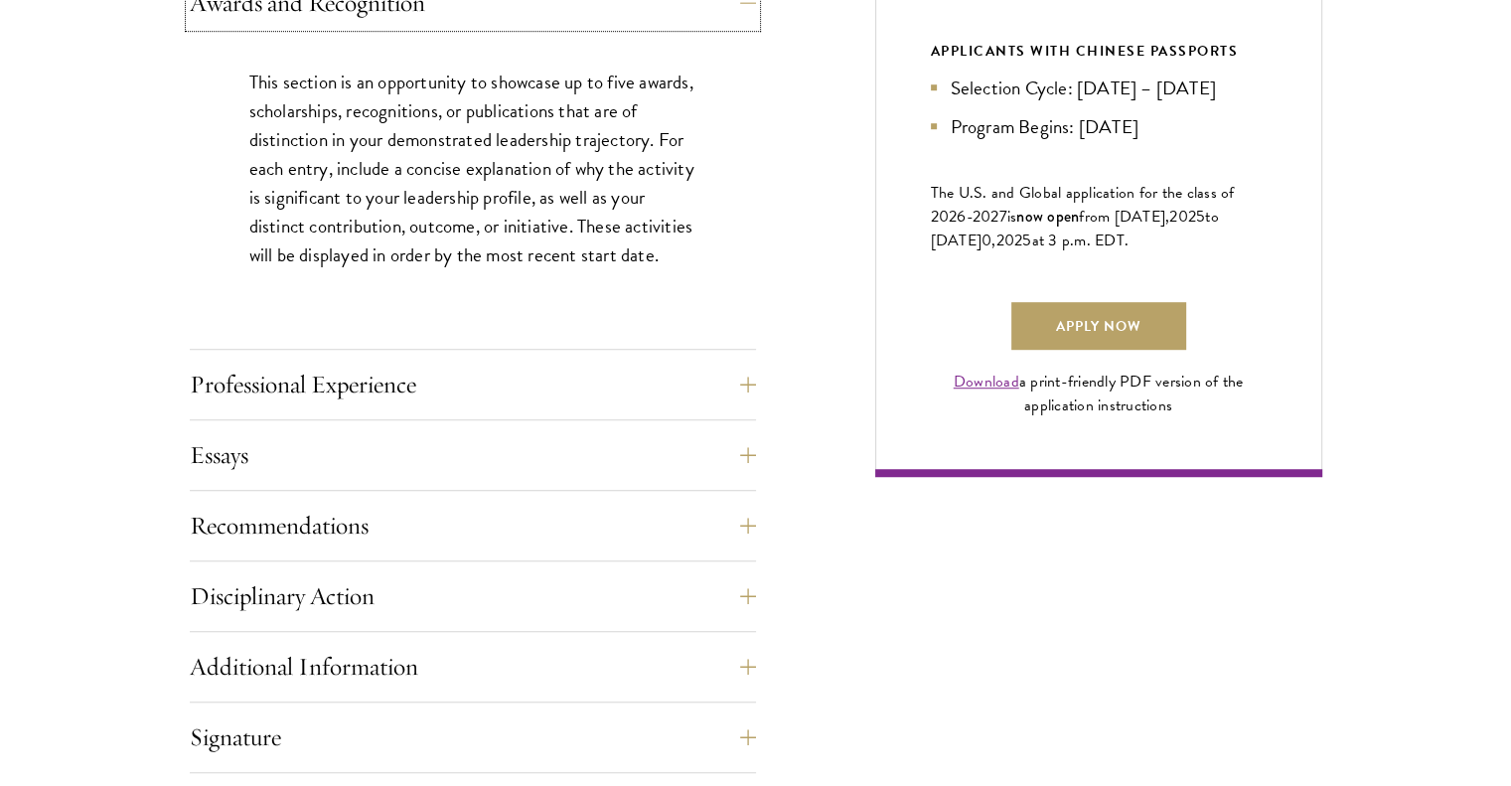
scroll to position [1307, 0]
click at [328, 400] on button "Professional Experience" at bounding box center [488, 385] width 566 height 48
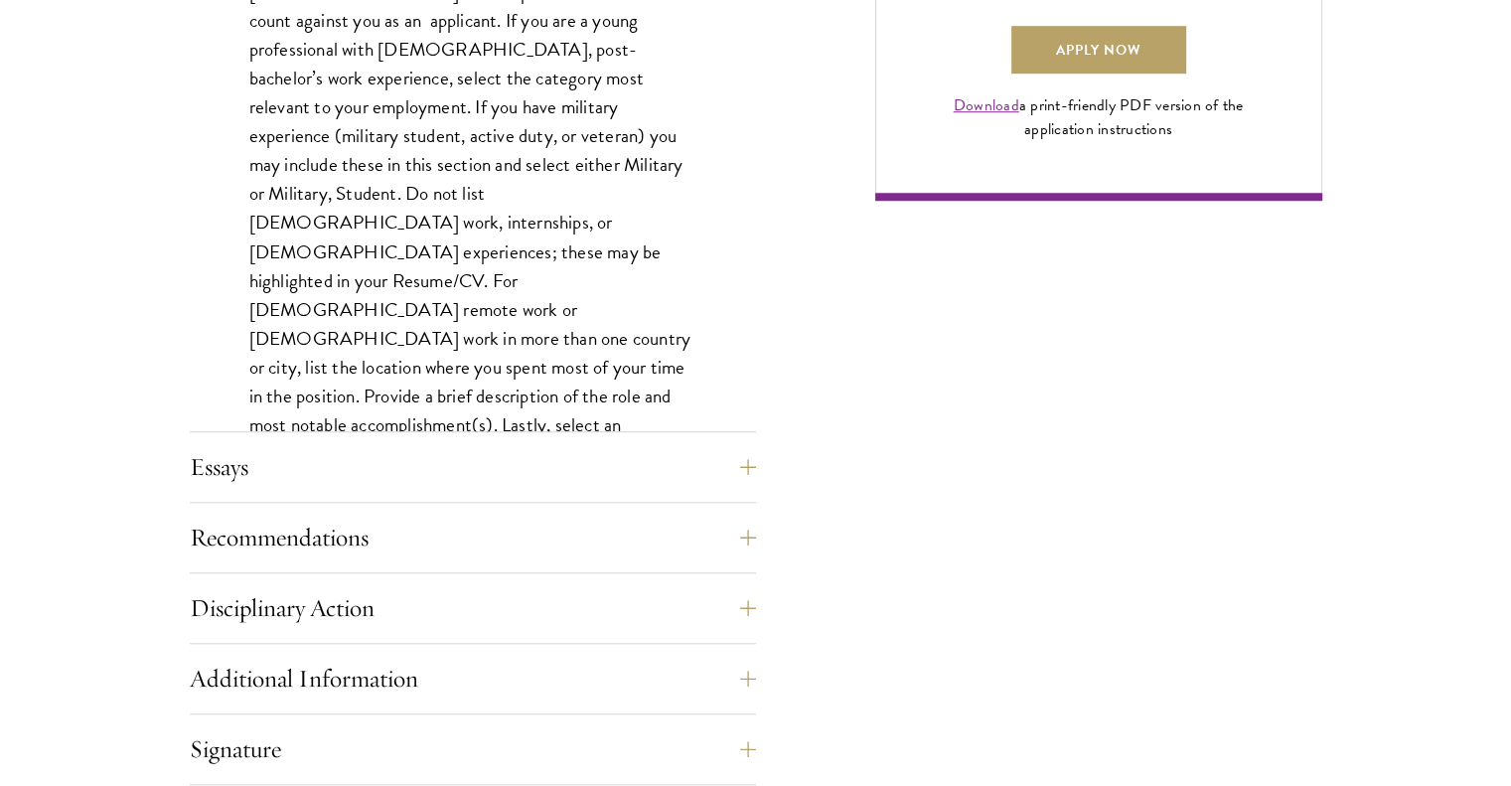
scroll to position [1585, 0]
click at [517, 448] on button "Essays" at bounding box center [488, 466] width 566 height 48
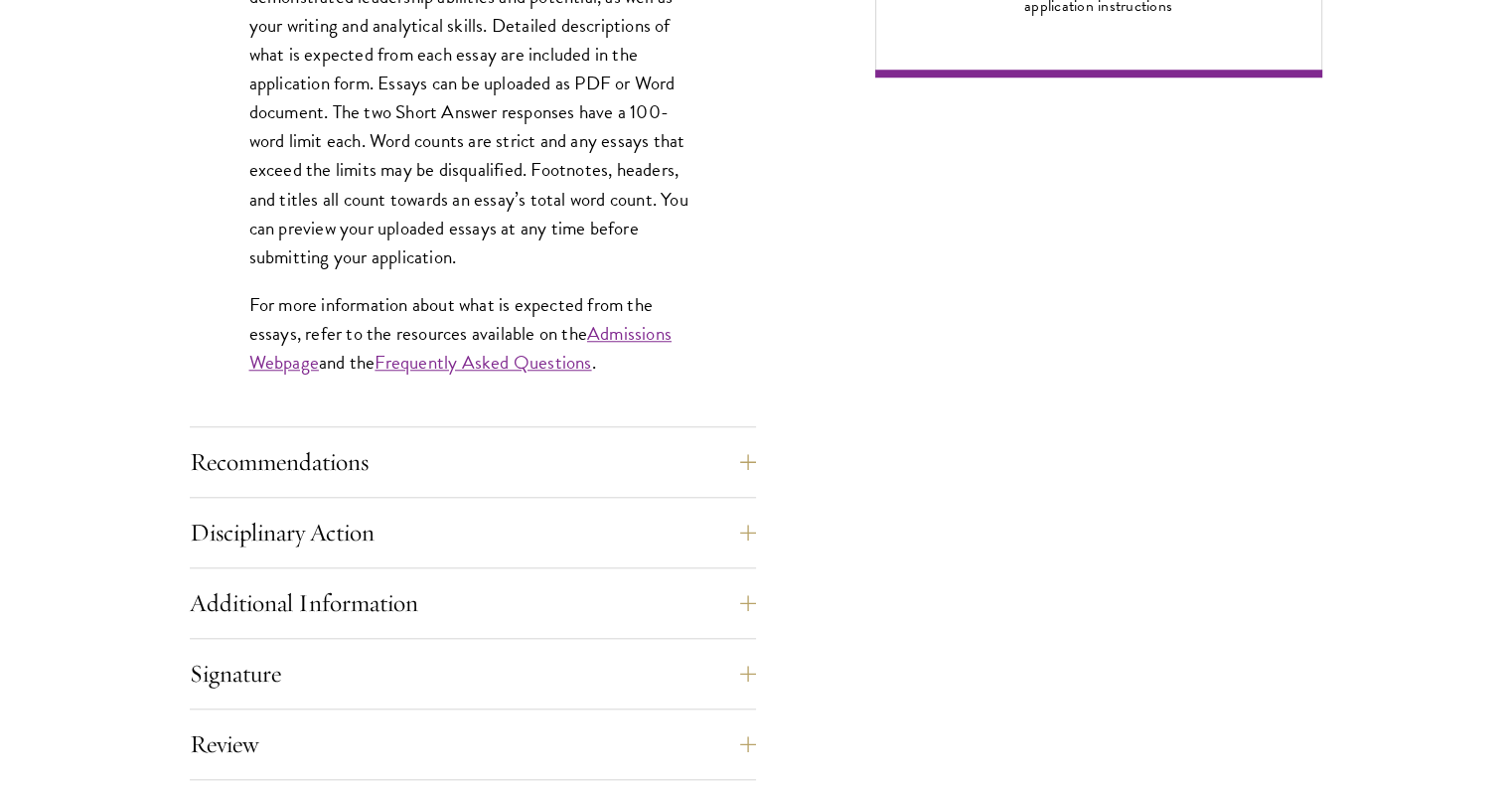
scroll to position [1724, 0]
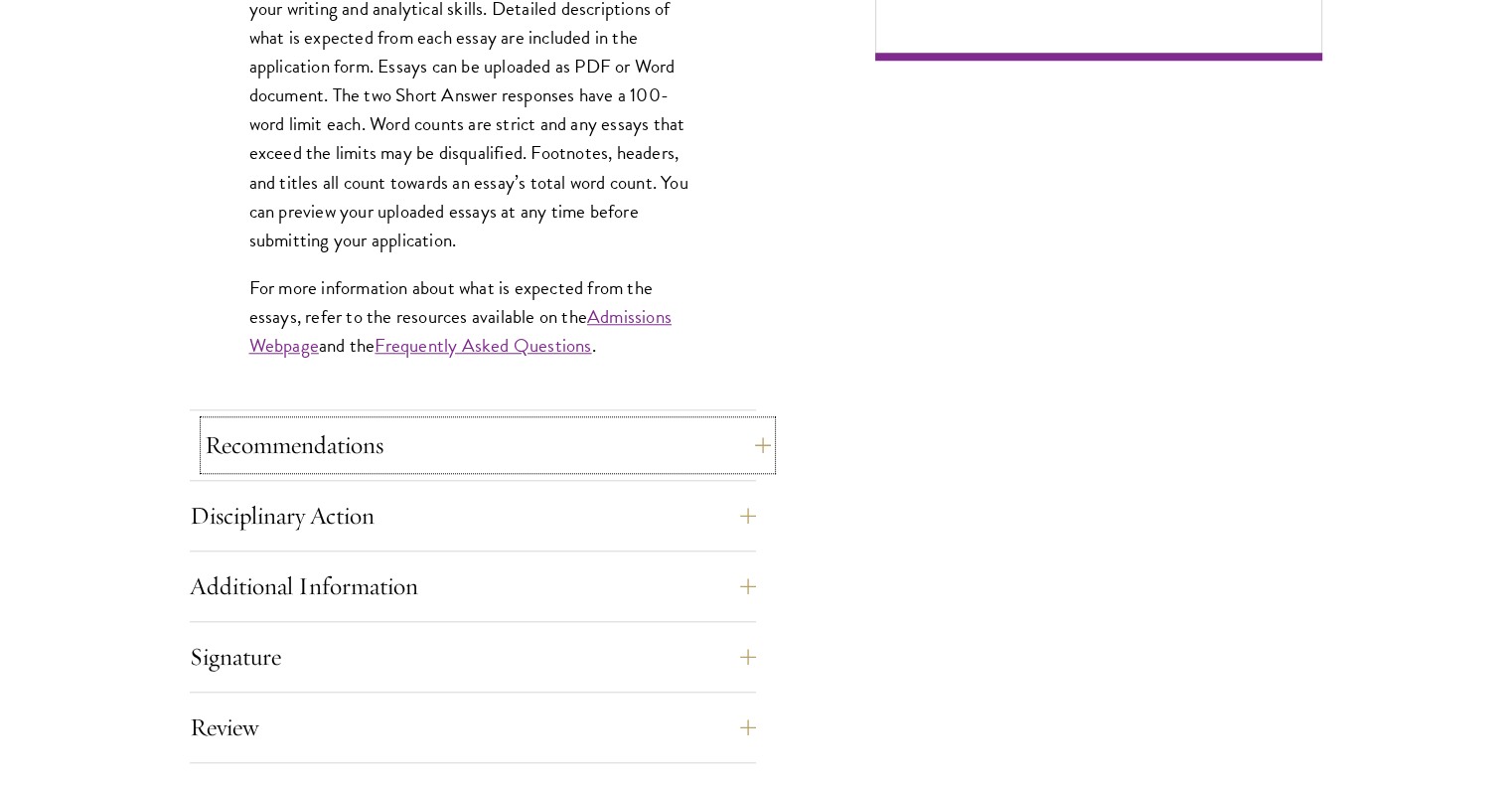
click at [418, 443] on button "Recommendations" at bounding box center [488, 445] width 566 height 48
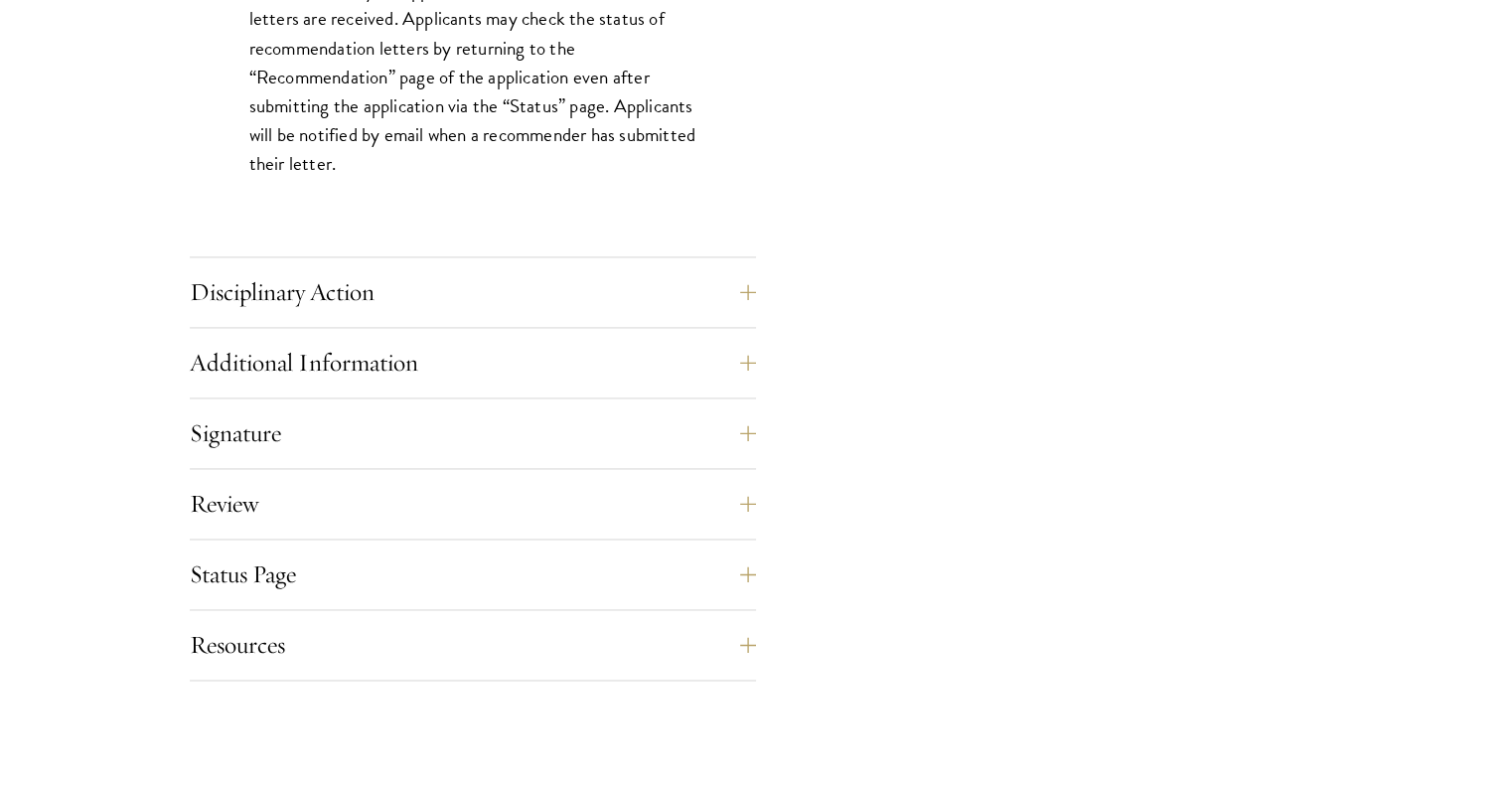
scroll to position [2933, 0]
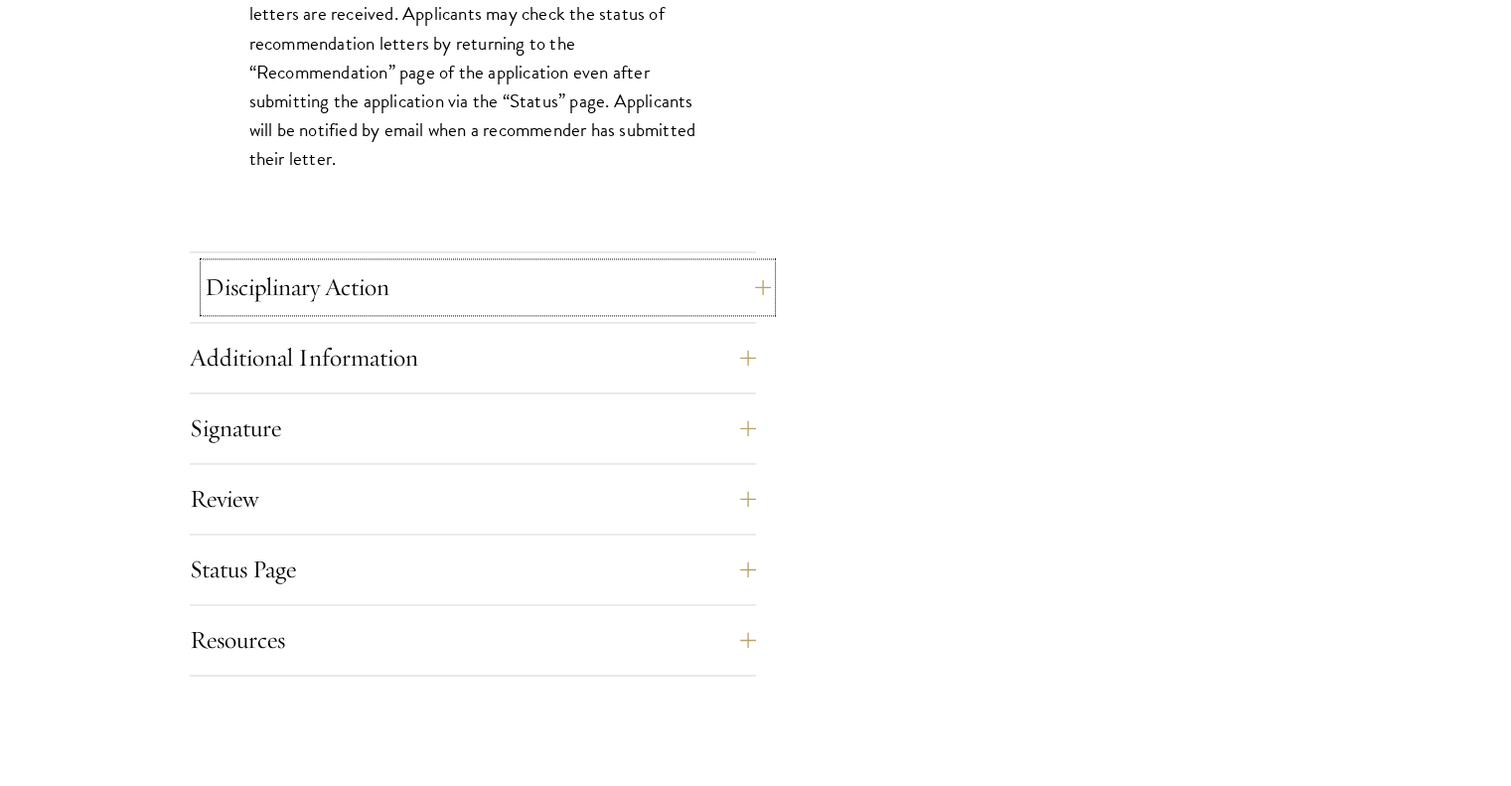
click at [490, 276] on button "Disciplinary Action" at bounding box center [488, 287] width 566 height 48
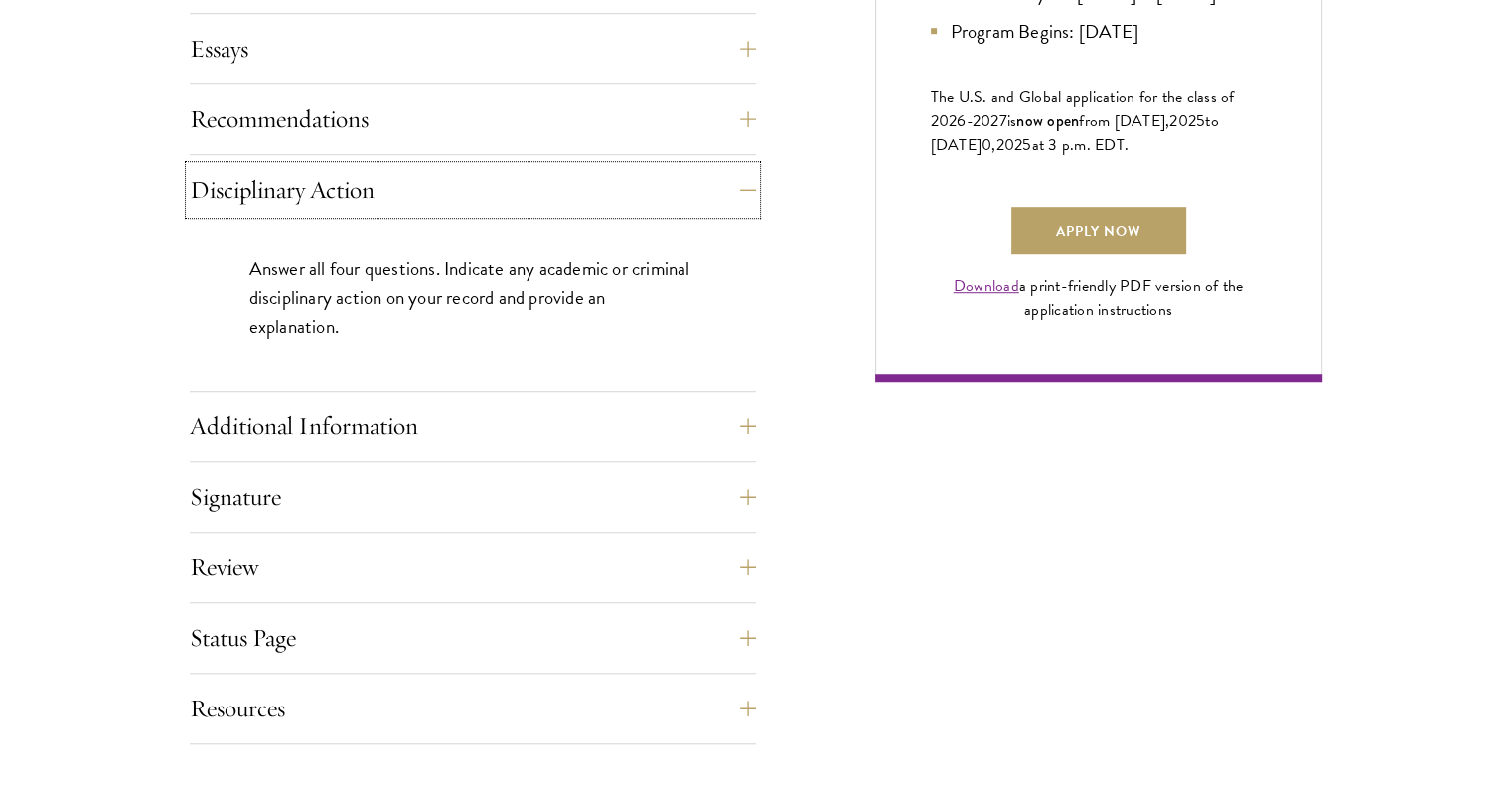
scroll to position [1411, 0]
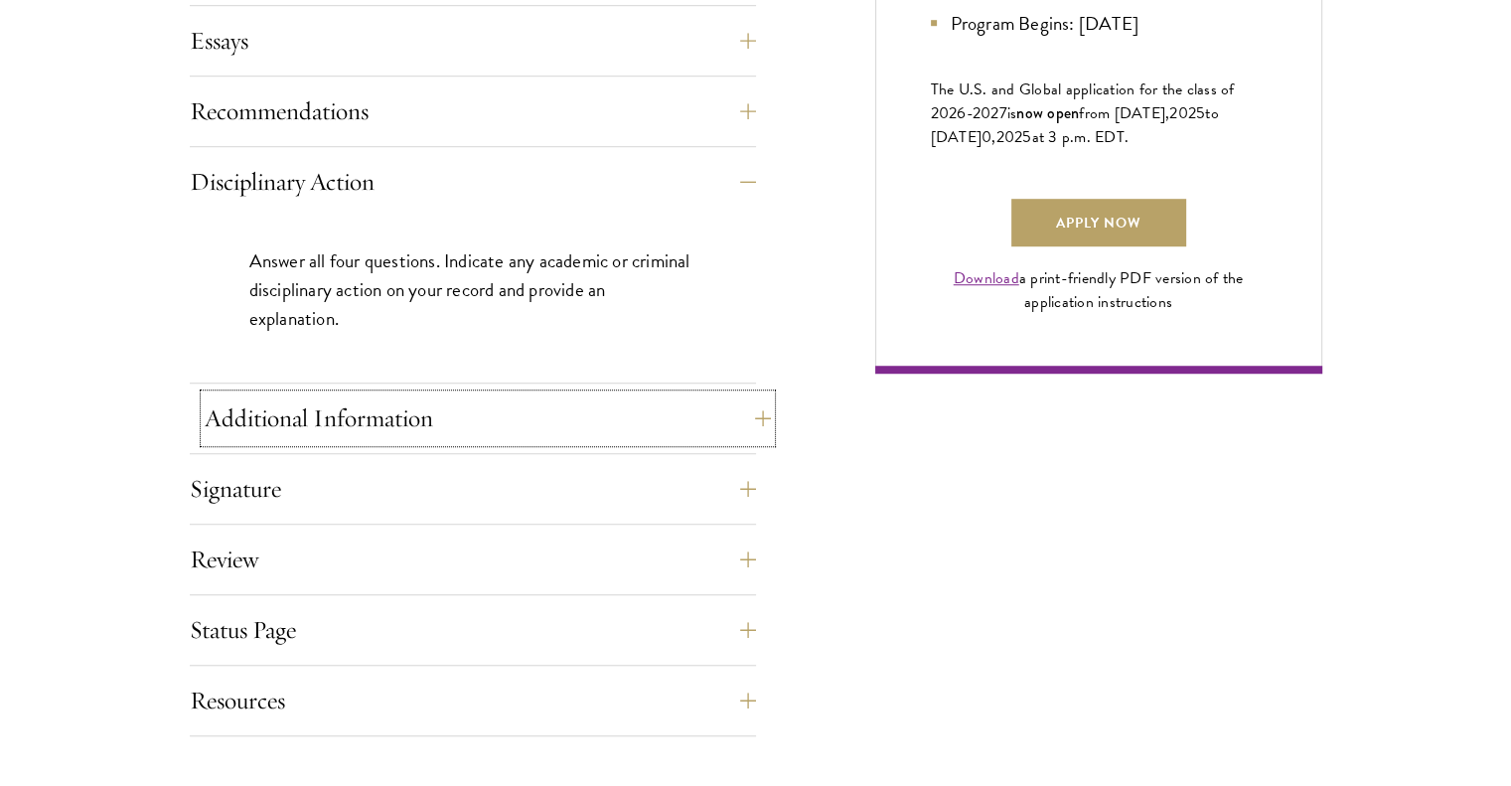
click at [450, 414] on button "Additional Information" at bounding box center [488, 418] width 566 height 48
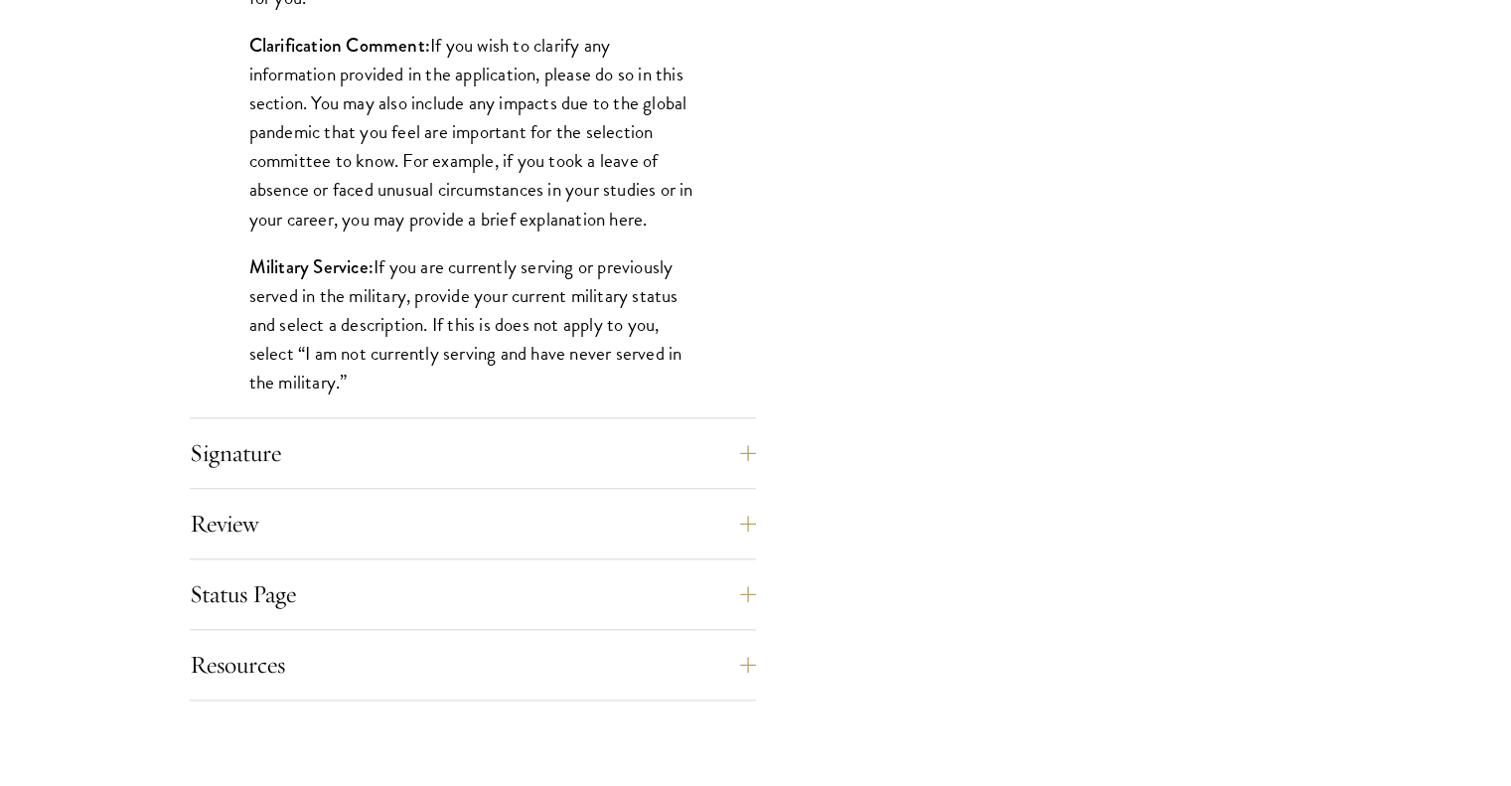
scroll to position [1927, 0]
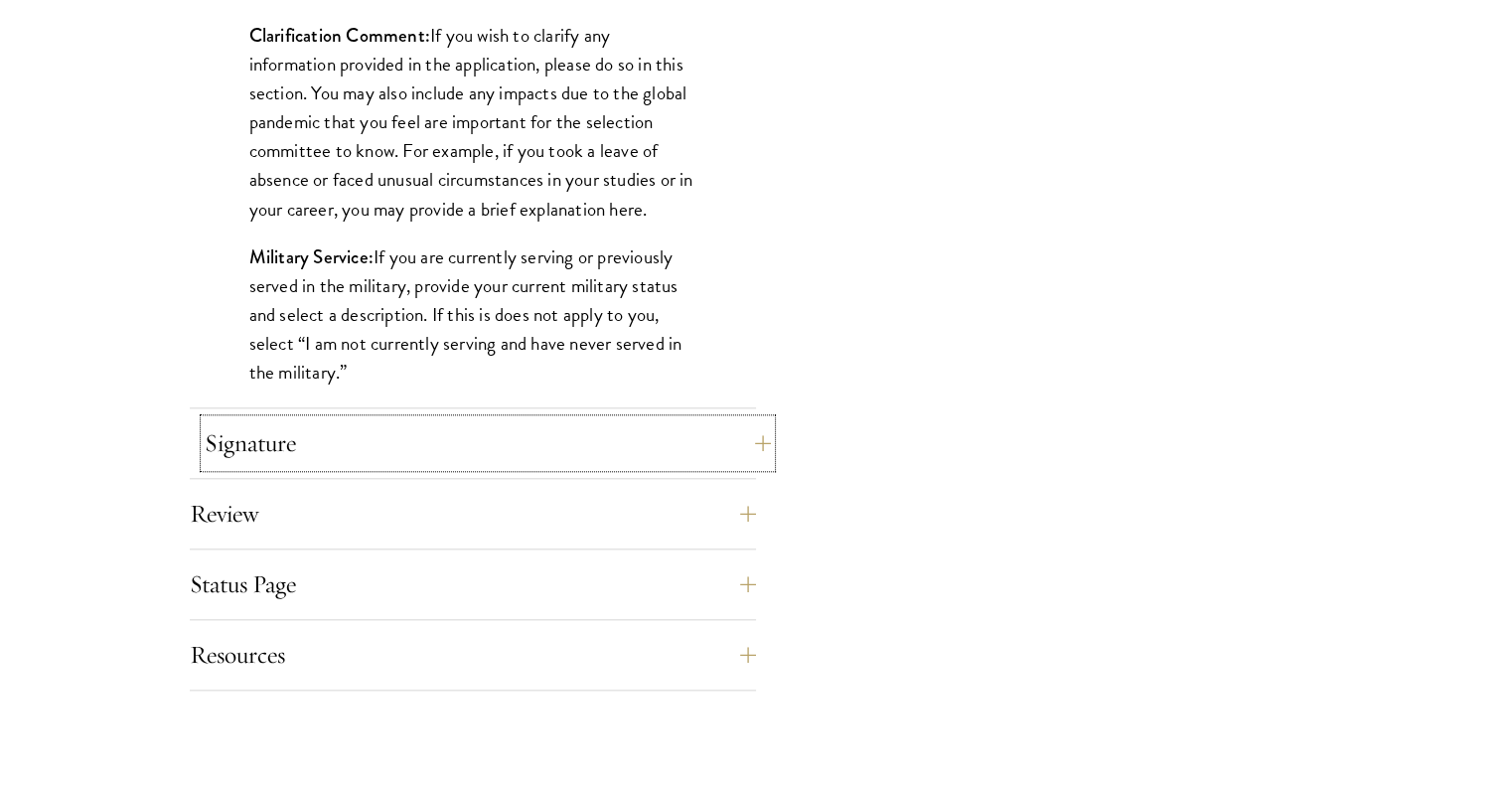
click at [490, 448] on button "Signature" at bounding box center [488, 443] width 566 height 48
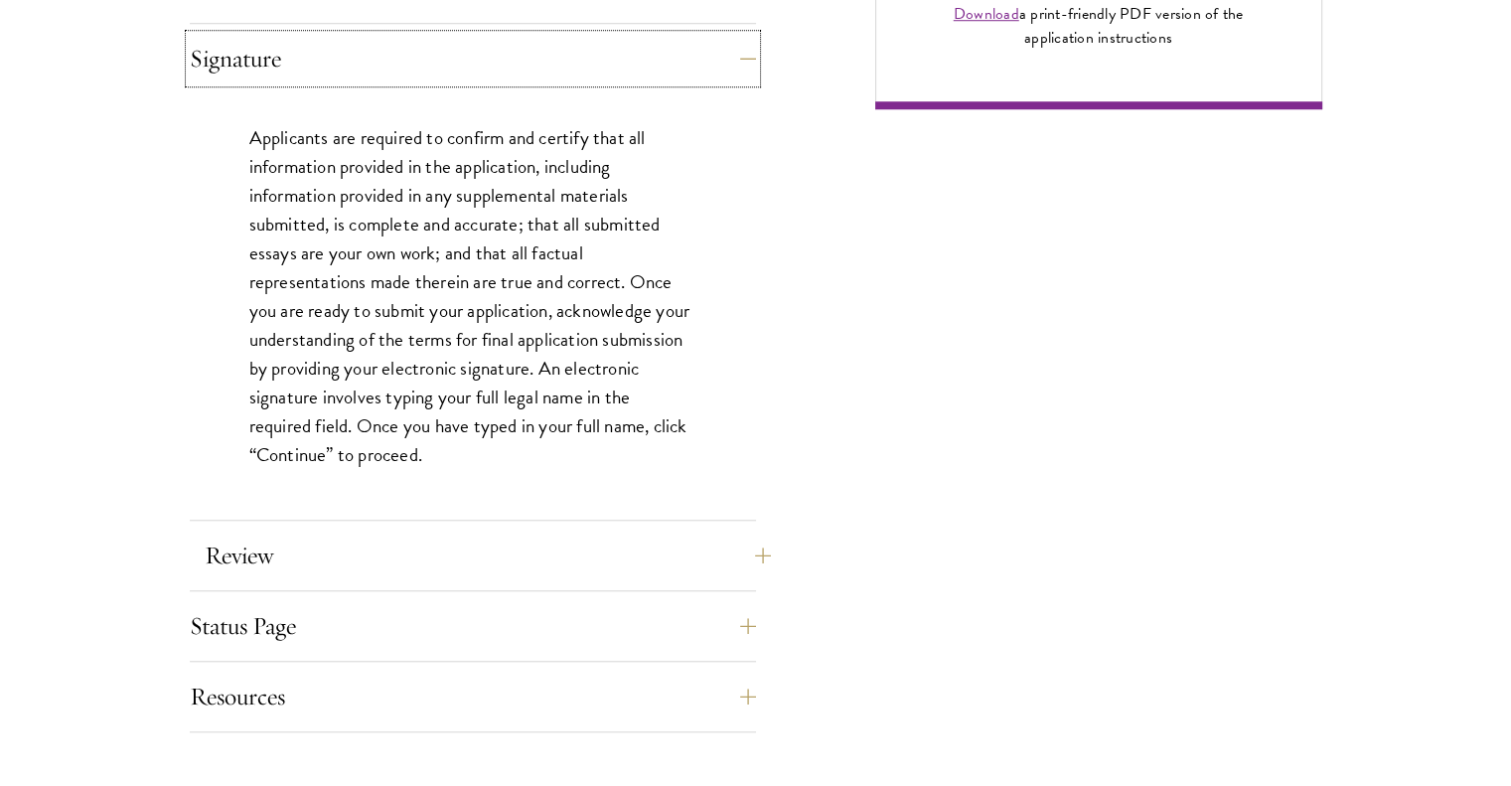
scroll to position [1677, 0]
click at [428, 535] on button "Review" at bounding box center [488, 554] width 566 height 48
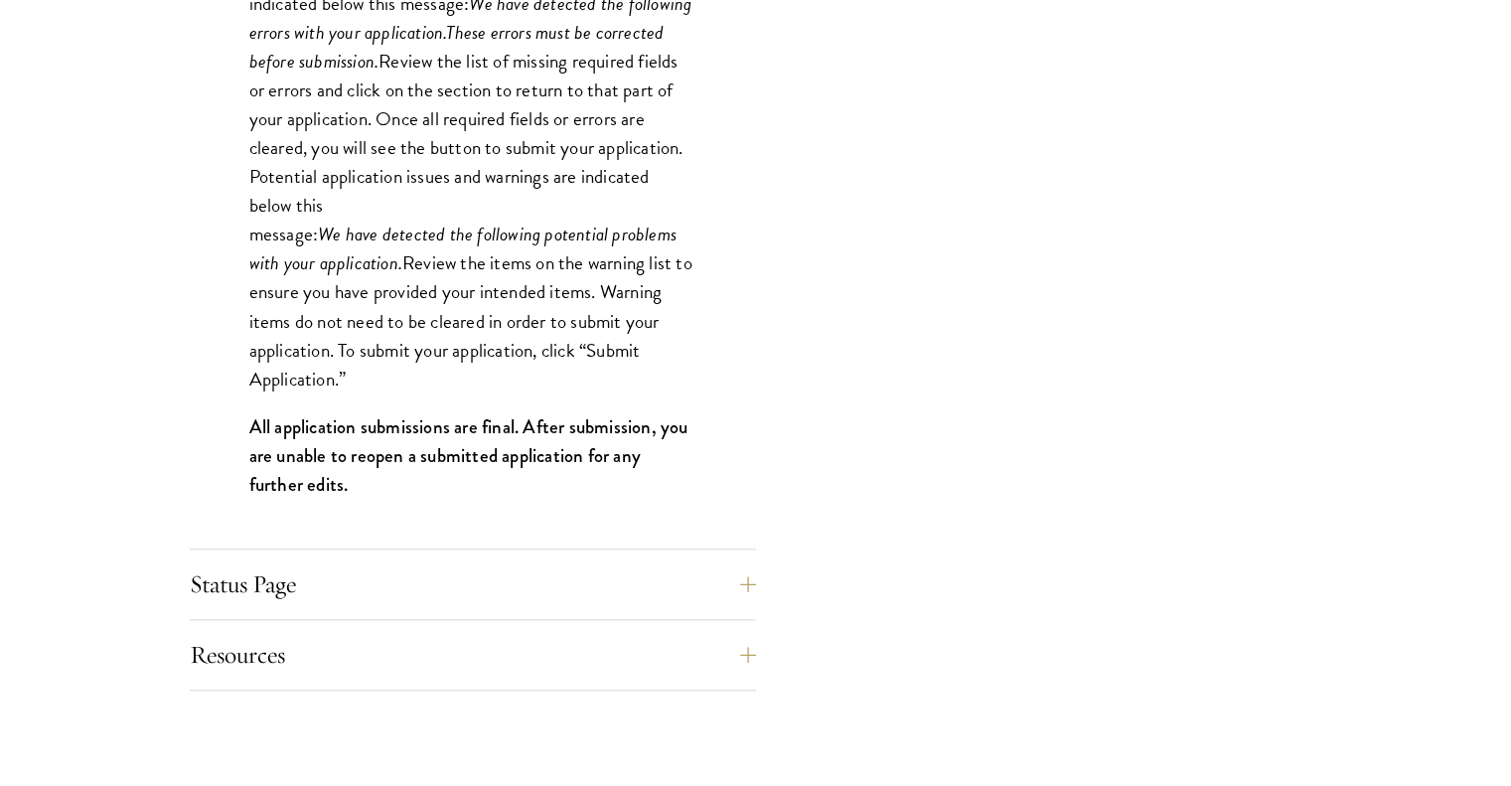
scroll to position [1935, 0]
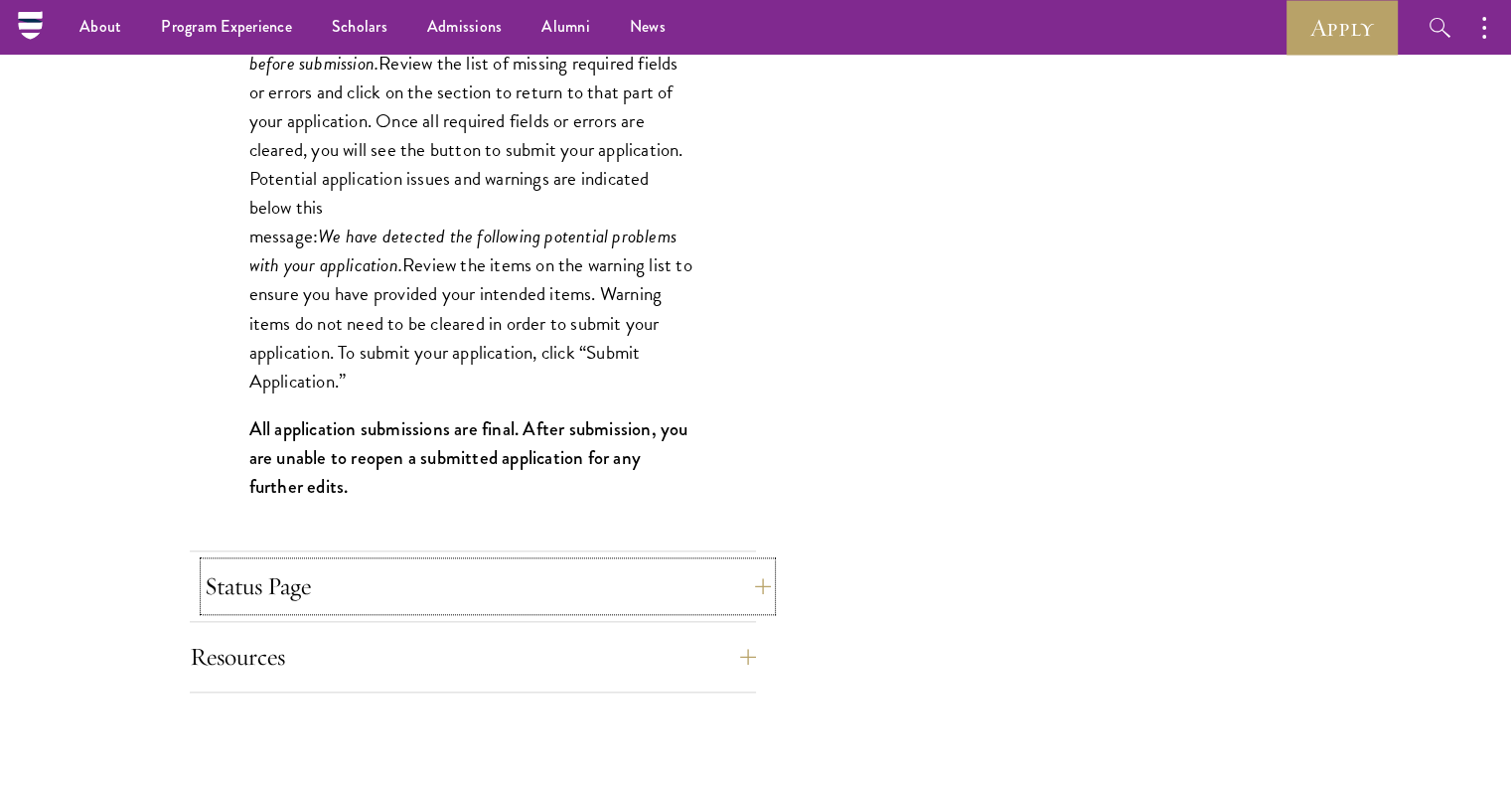
click at [481, 571] on button "Status Page" at bounding box center [488, 586] width 566 height 48
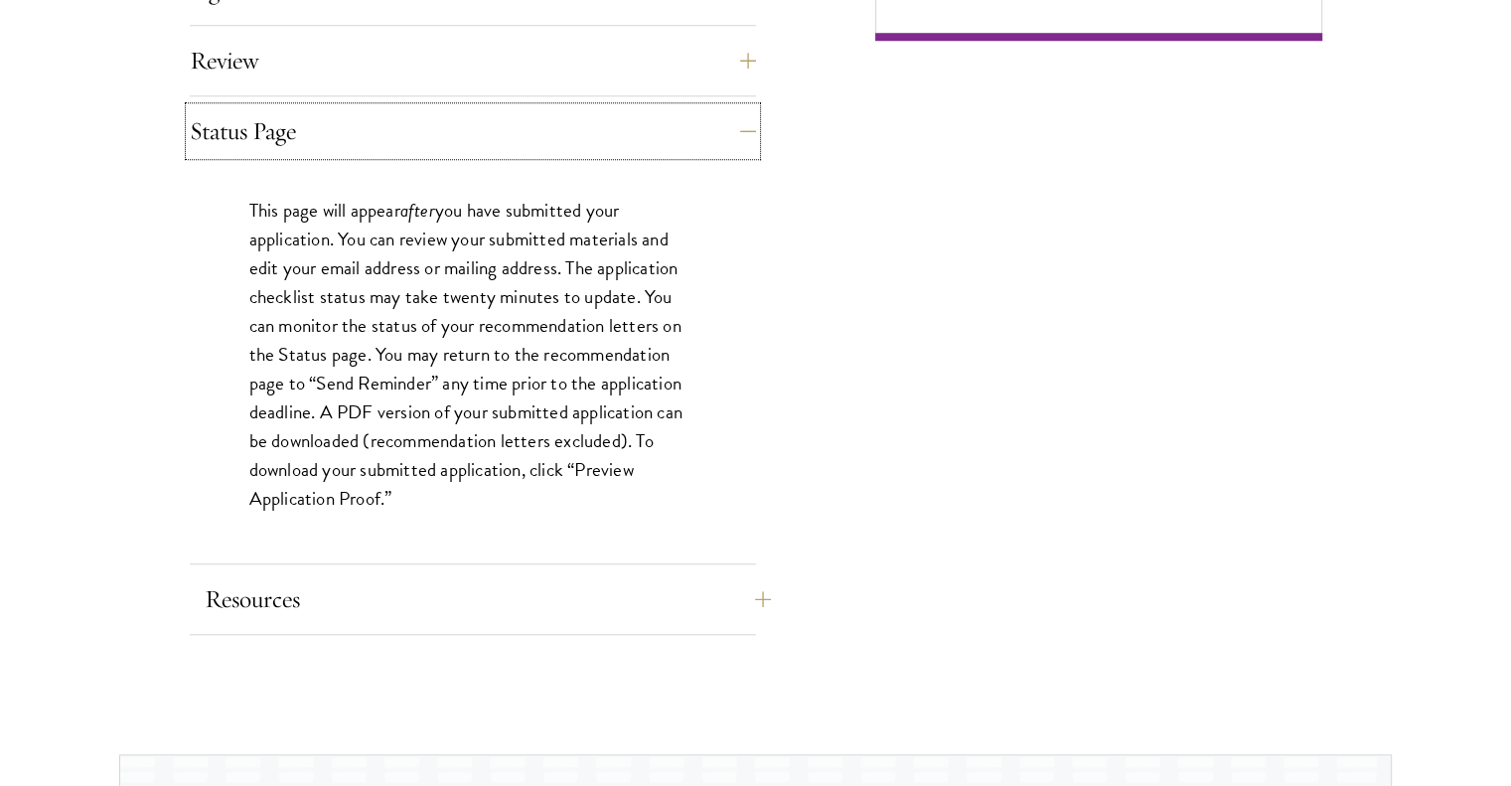
scroll to position [1747, 0]
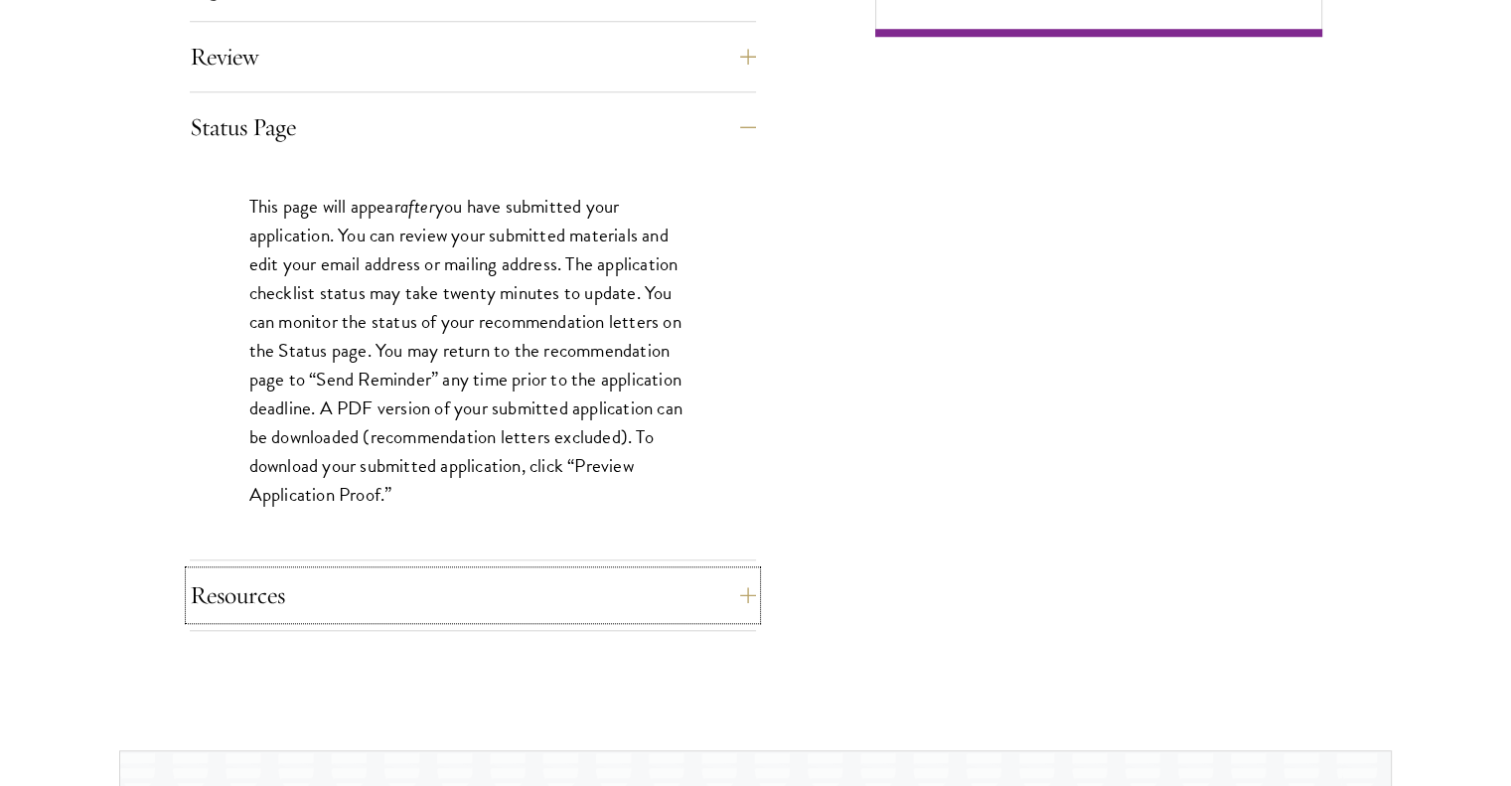
drag, startPoint x: 475, startPoint y: 569, endPoint x: 526, endPoint y: 500, distance: 86.0
click at [446, 587] on button "Resources" at bounding box center [488, 595] width 566 height 48
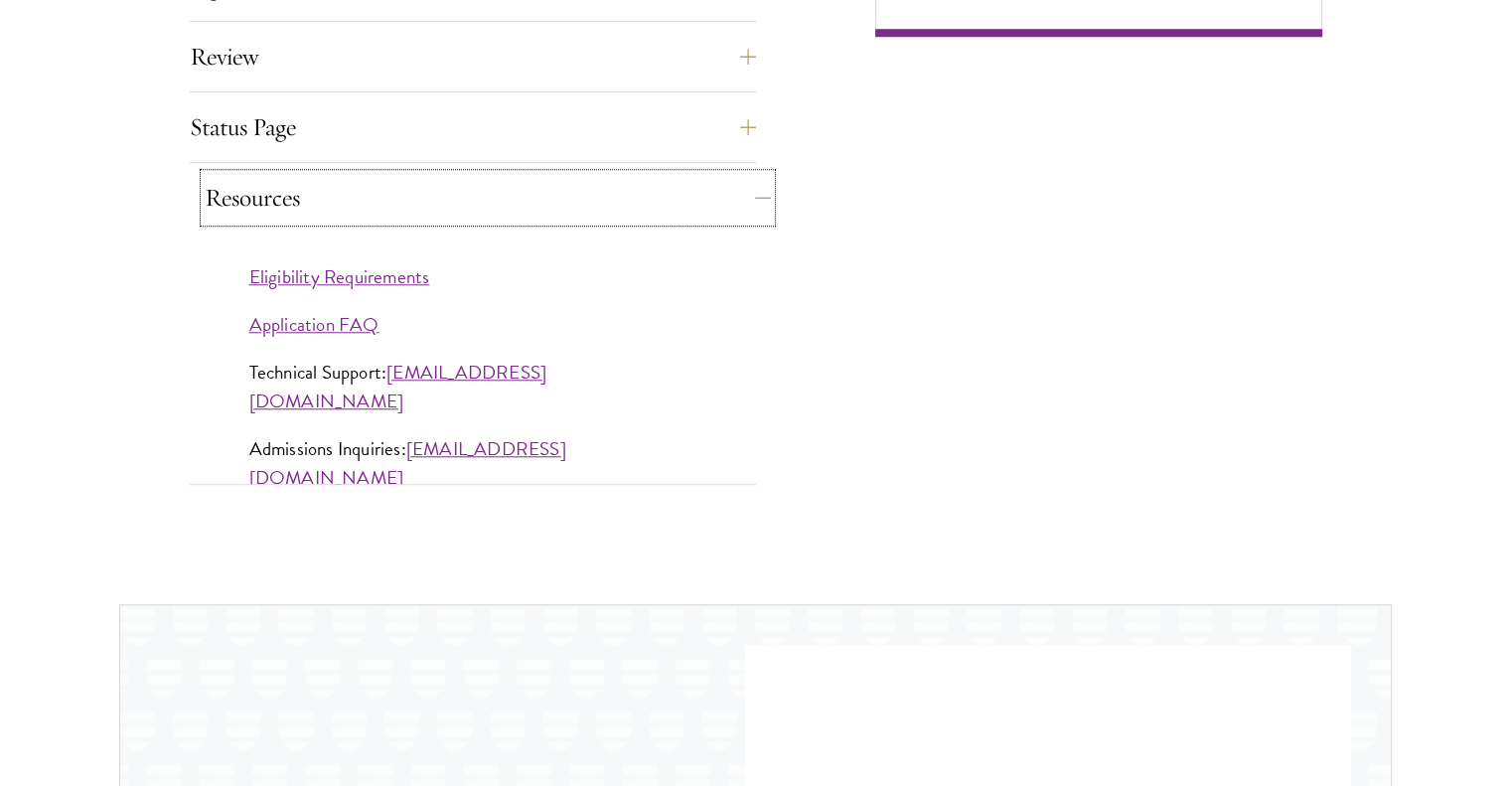
click at [531, 204] on button "Resources" at bounding box center [488, 198] width 566 height 48
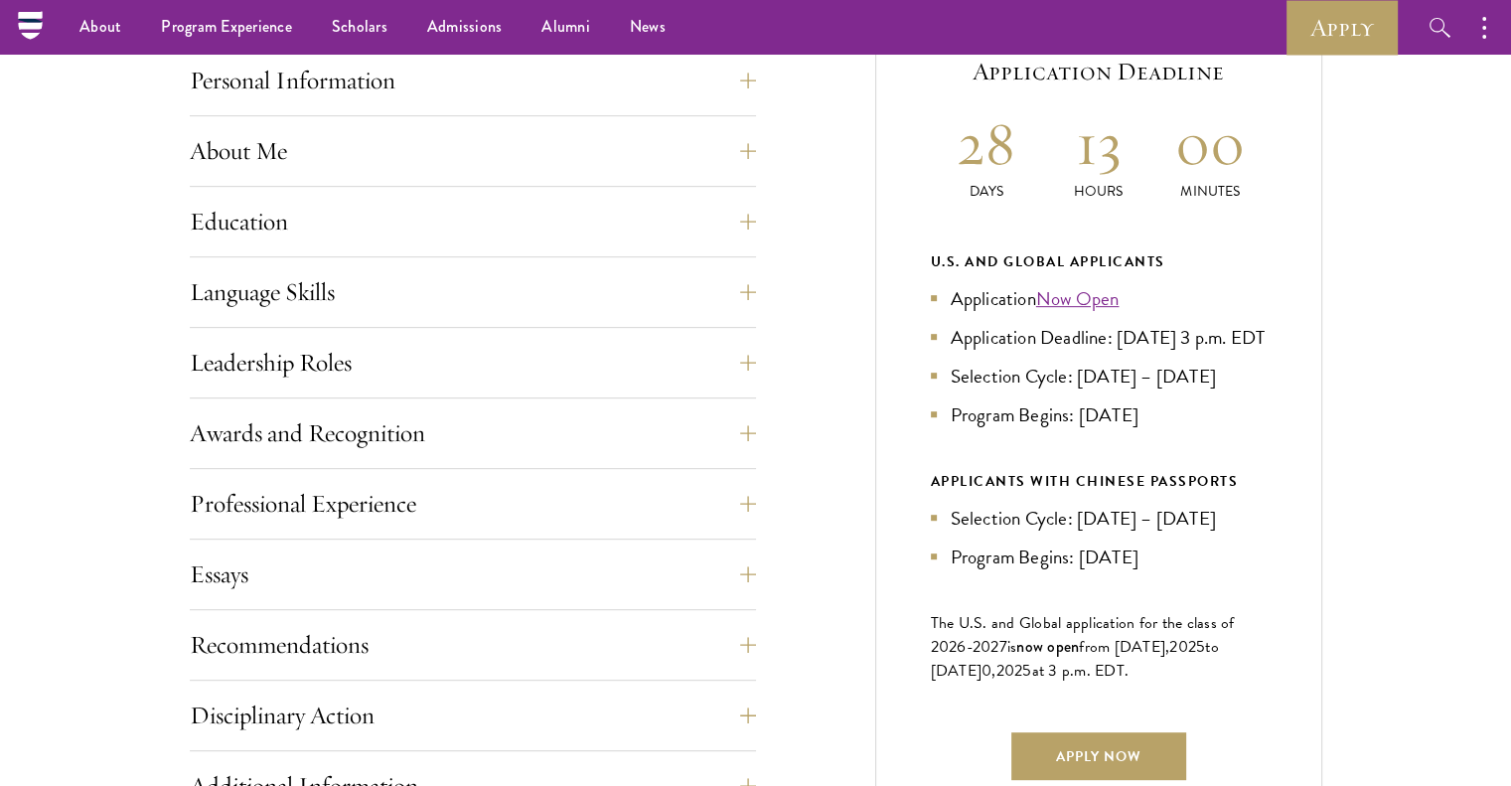
scroll to position [874, 0]
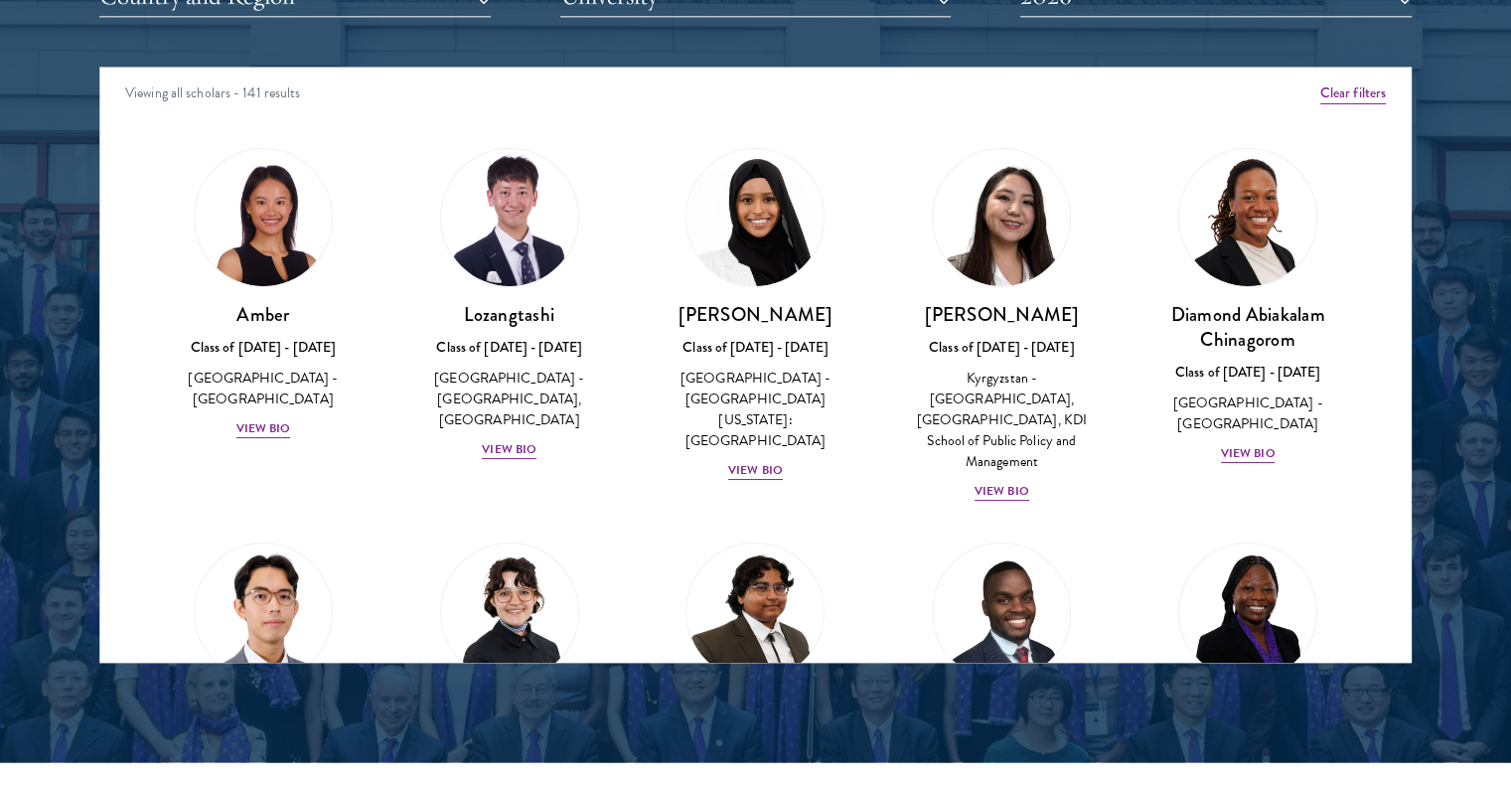
scroll to position [2571, 0]
click at [509, 442] on div "View Bio" at bounding box center [509, 449] width 55 height 19
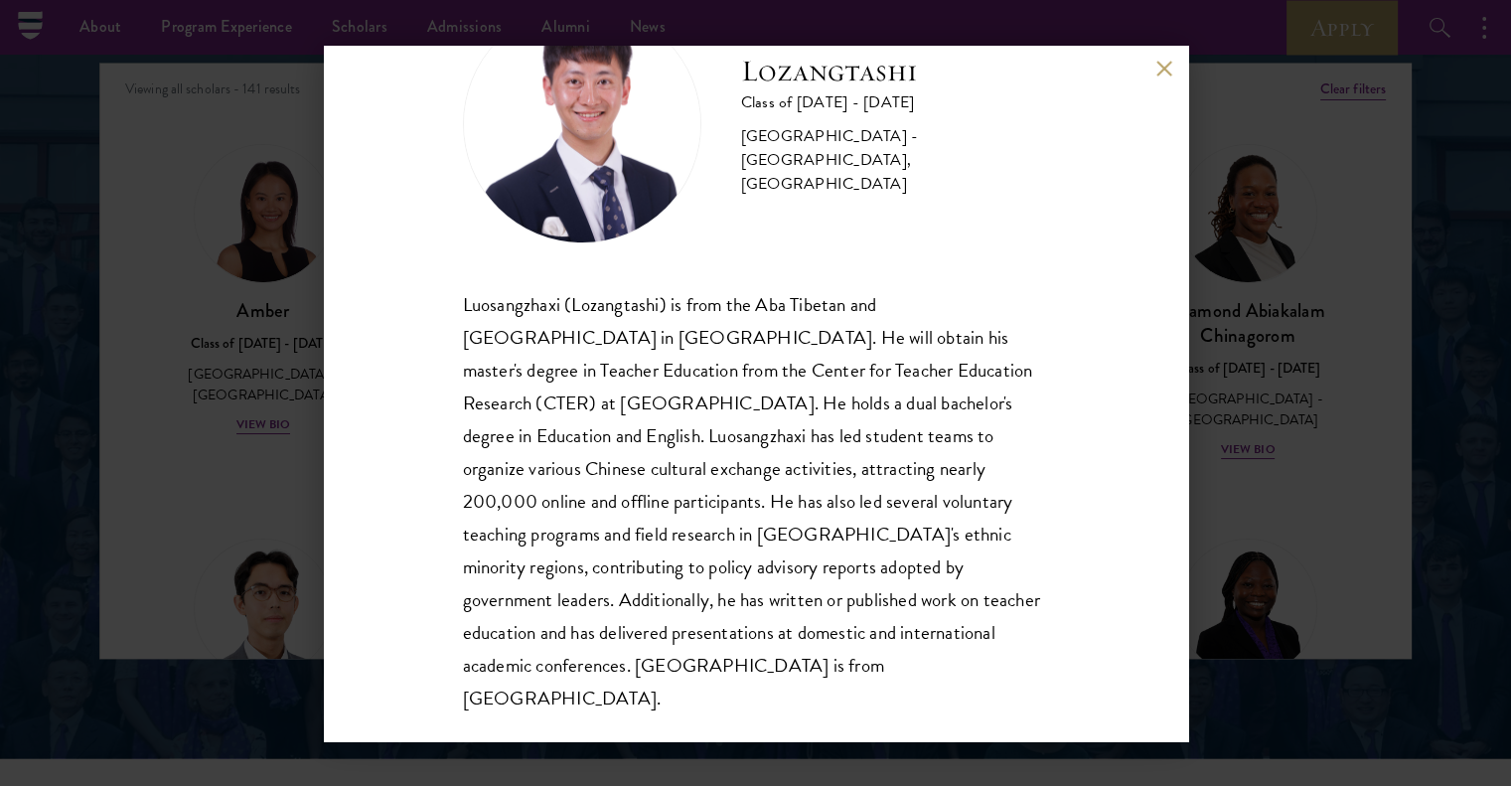
scroll to position [2574, 0]
click at [1143, 72] on div "Lozangtashi Class of 2025 - 2026 China - South-Central Minzu University, Beijin…" at bounding box center [756, 393] width 864 height 695
click at [1165, 66] on button at bounding box center [1164, 69] width 17 height 17
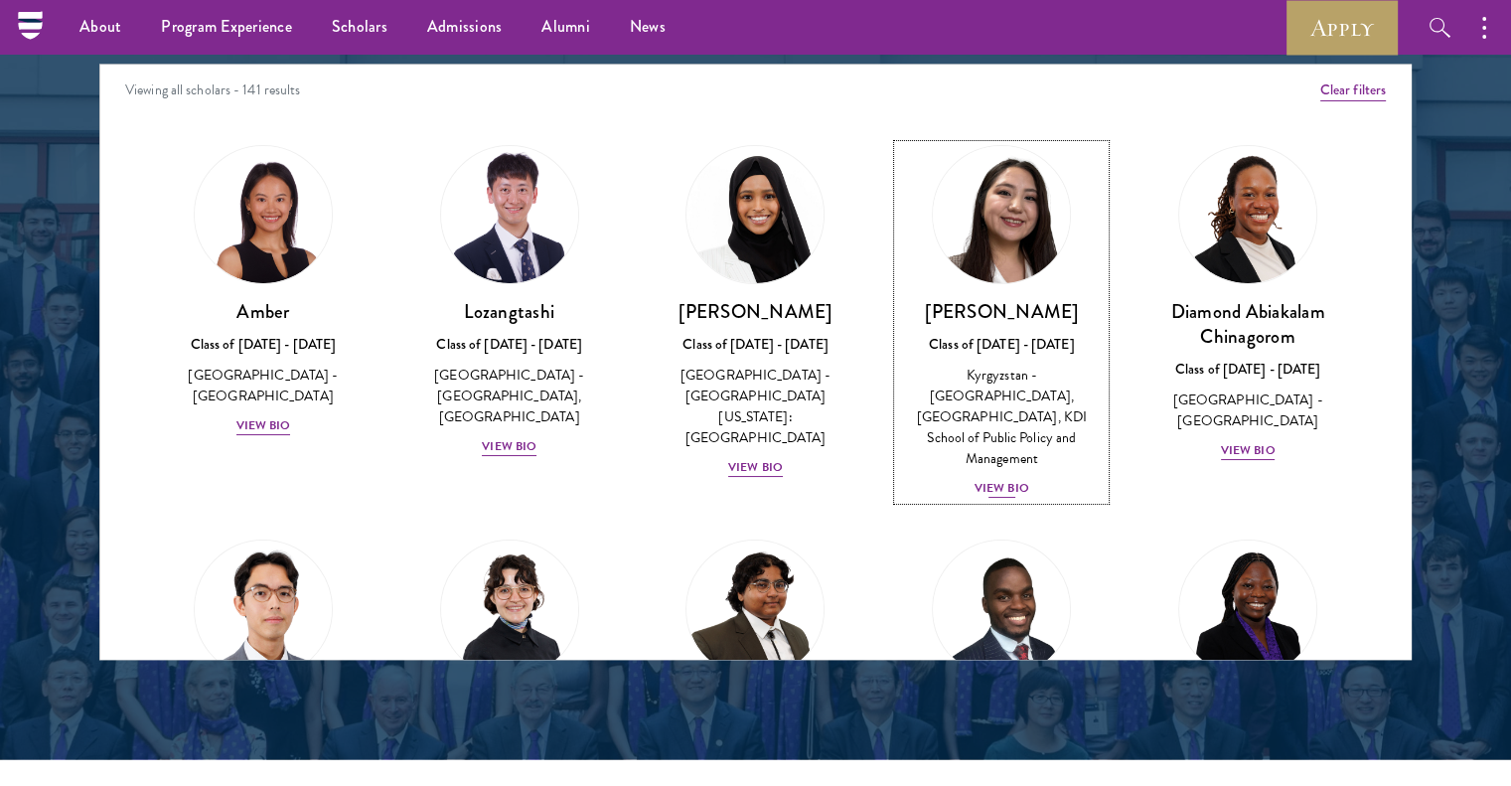
click at [999, 479] on div "View Bio" at bounding box center [1002, 488] width 55 height 19
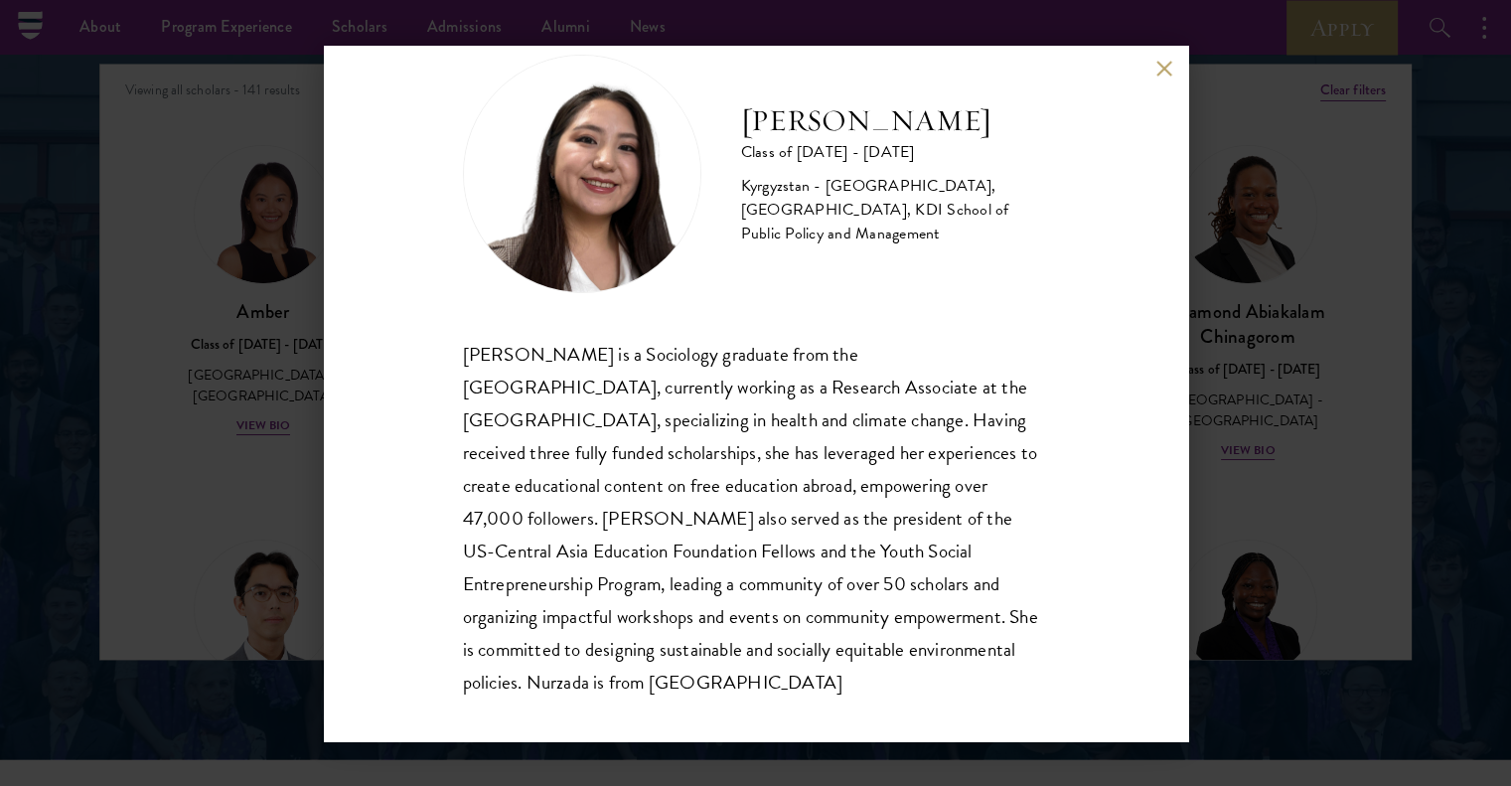
scroll to position [52, 0]
click at [1162, 67] on button at bounding box center [1164, 69] width 17 height 17
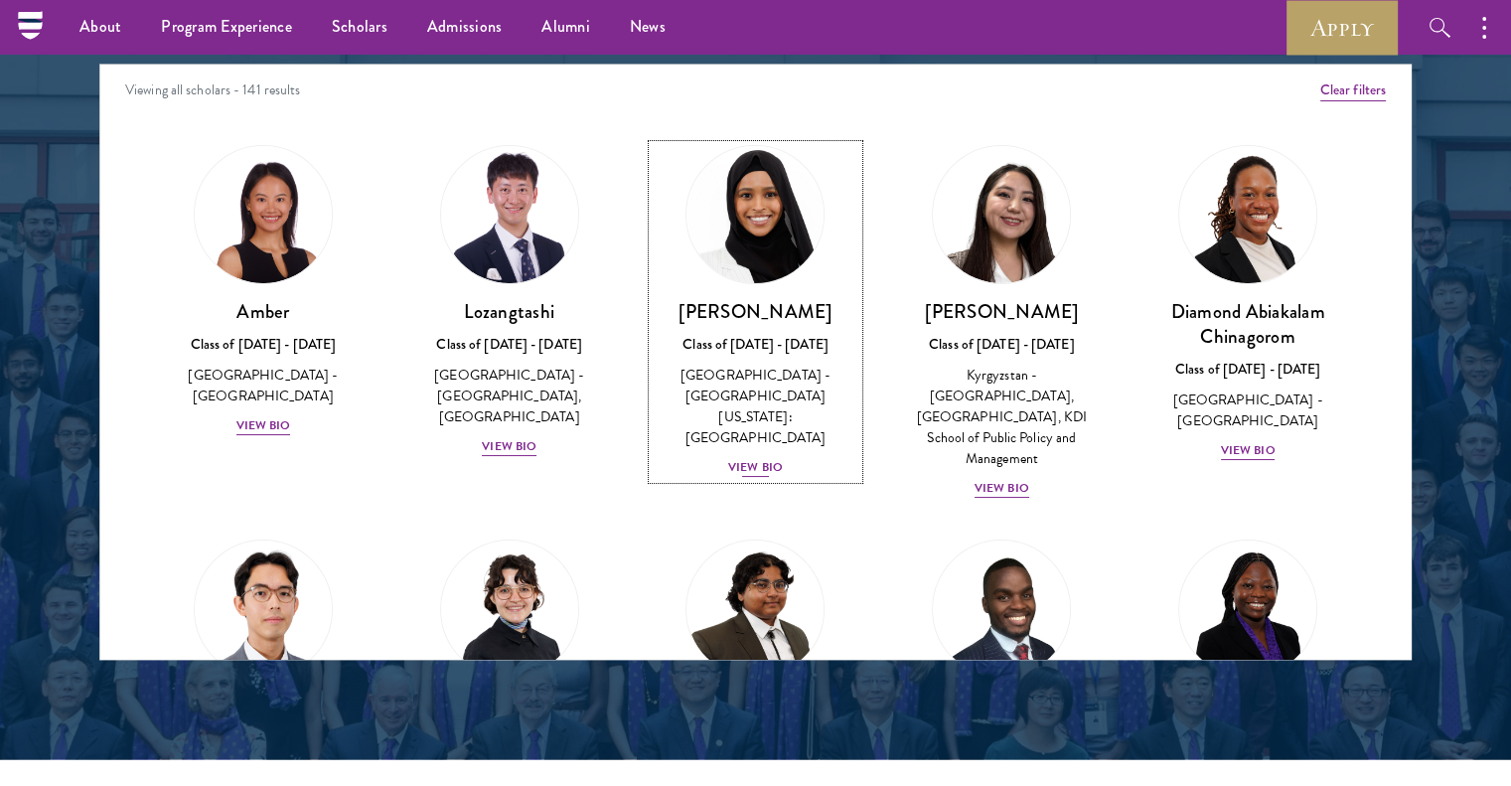
click at [747, 458] on div "View Bio" at bounding box center [755, 467] width 55 height 19
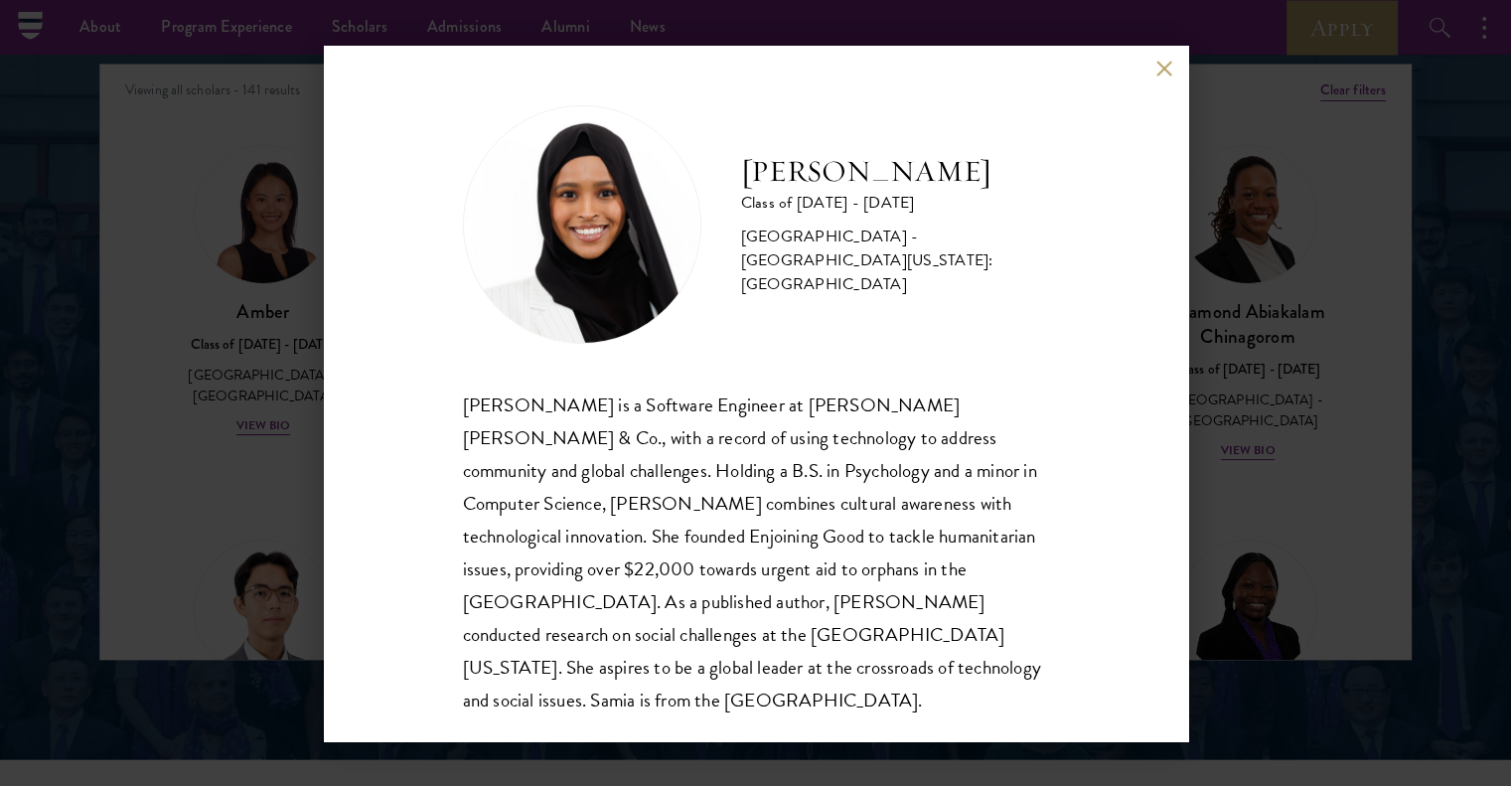
scroll to position [2, 0]
click at [1140, 67] on div "Samia Abdi Class of 2025 - 2026 United States of America - University of Minnes…" at bounding box center [756, 393] width 864 height 695
click at [1159, 68] on button at bounding box center [1164, 69] width 17 height 17
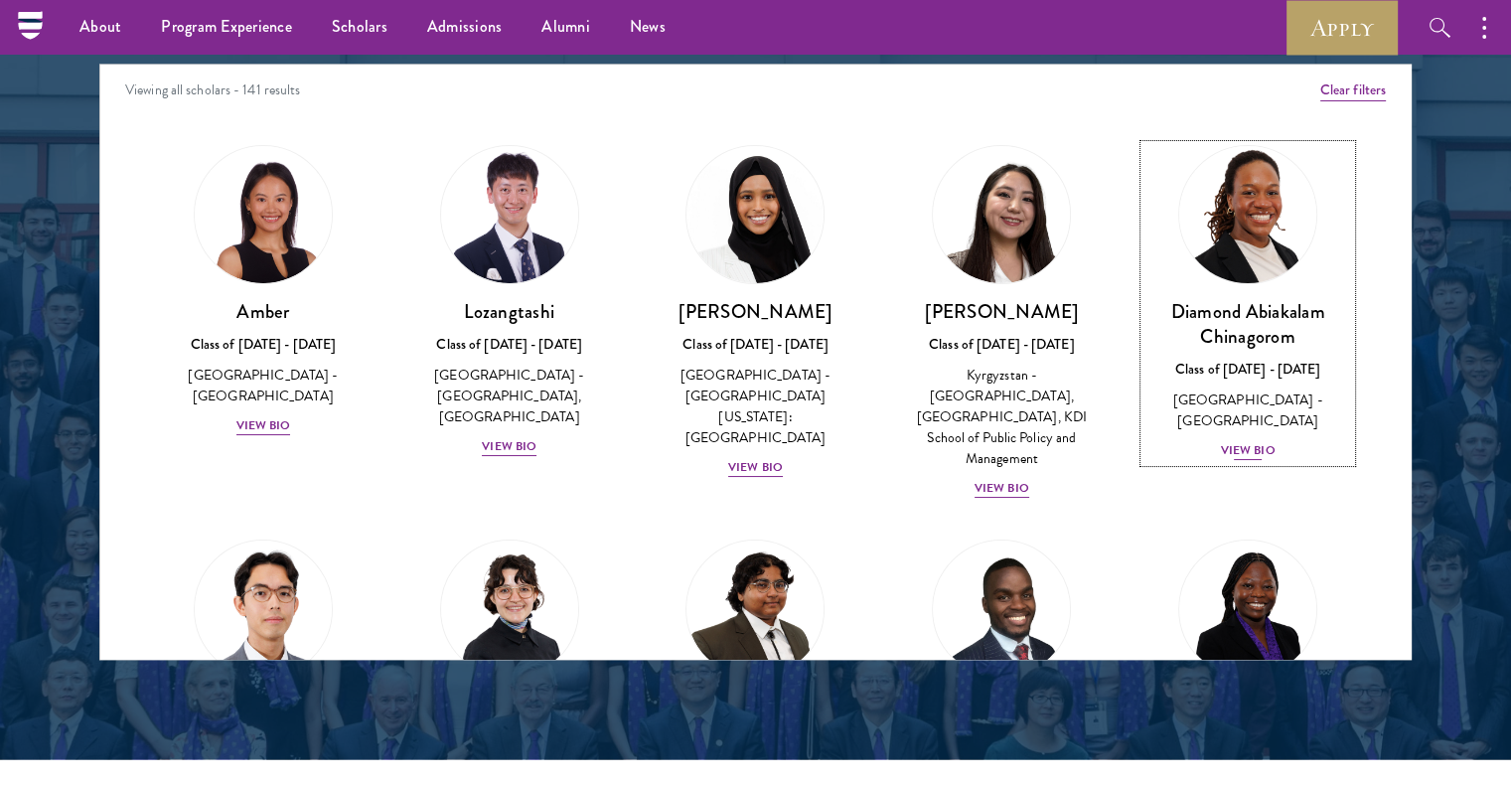
click at [1254, 441] on div "View Bio" at bounding box center [1248, 450] width 55 height 19
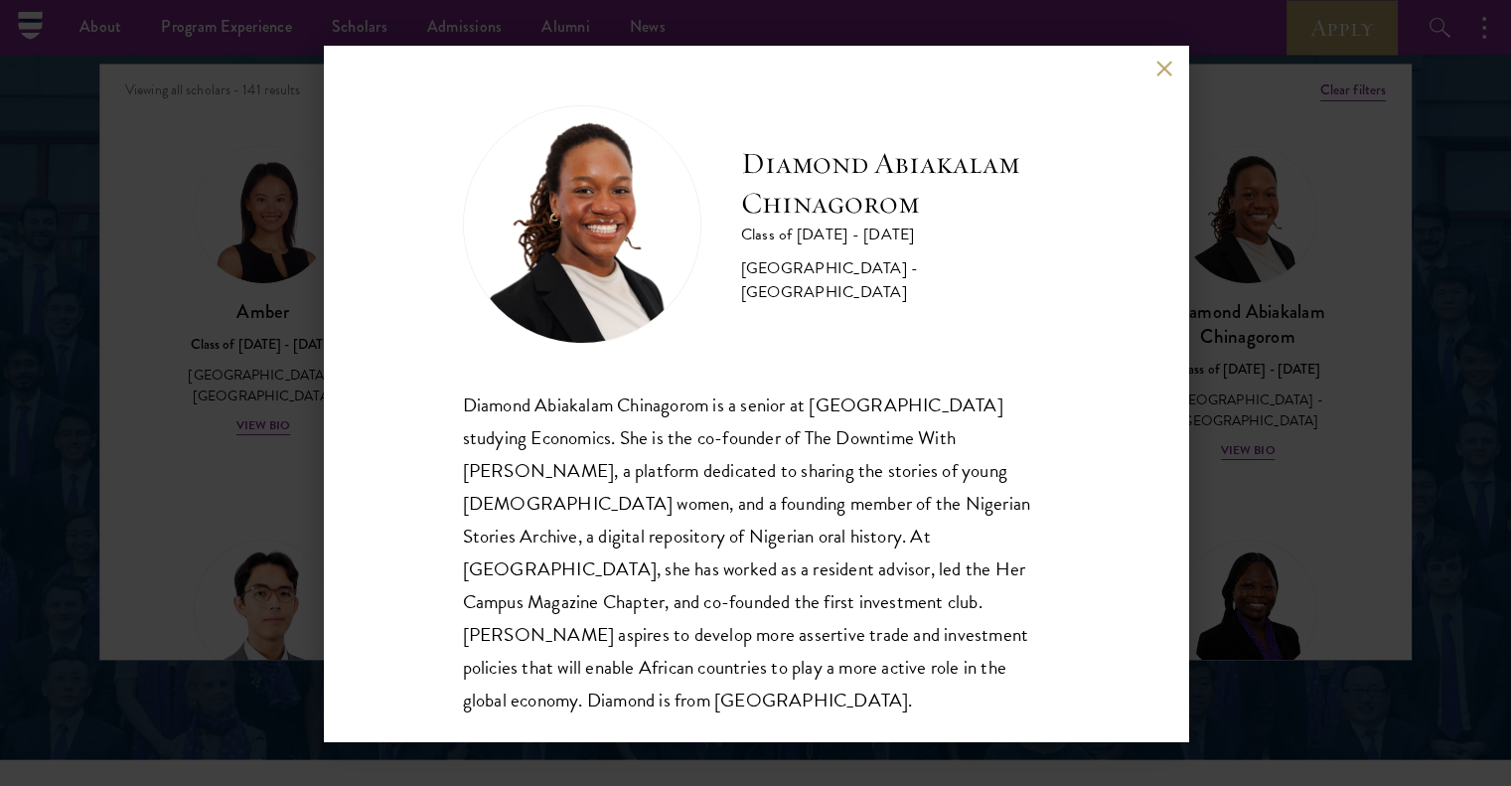
scroll to position [2, 0]
click at [1160, 75] on button at bounding box center [1164, 69] width 17 height 17
